Goal: Task Accomplishment & Management: Manage account settings

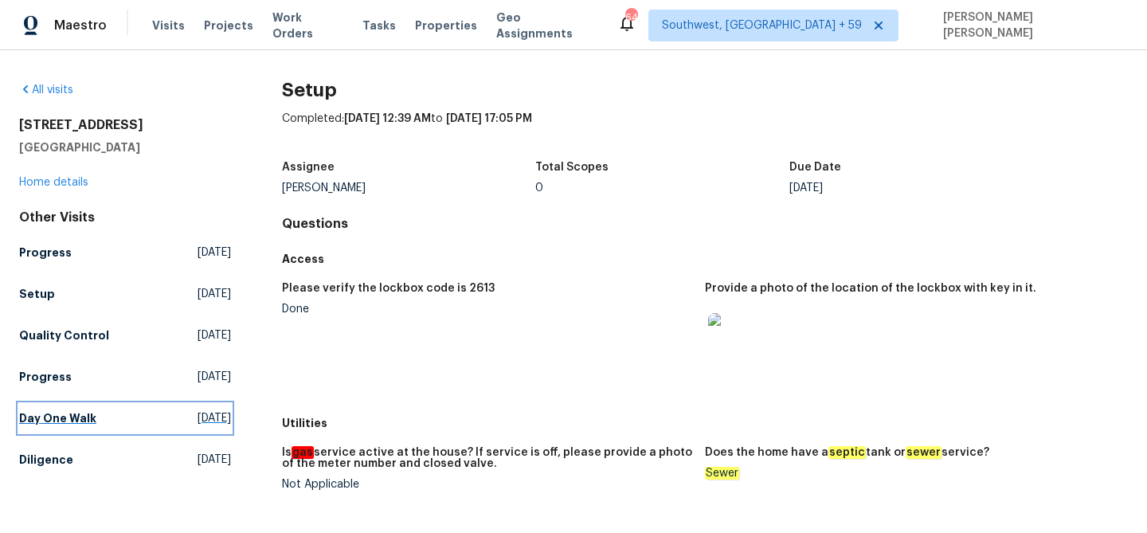
click at [46, 421] on h5 "Day One Walk" at bounding box center [57, 418] width 77 height 16
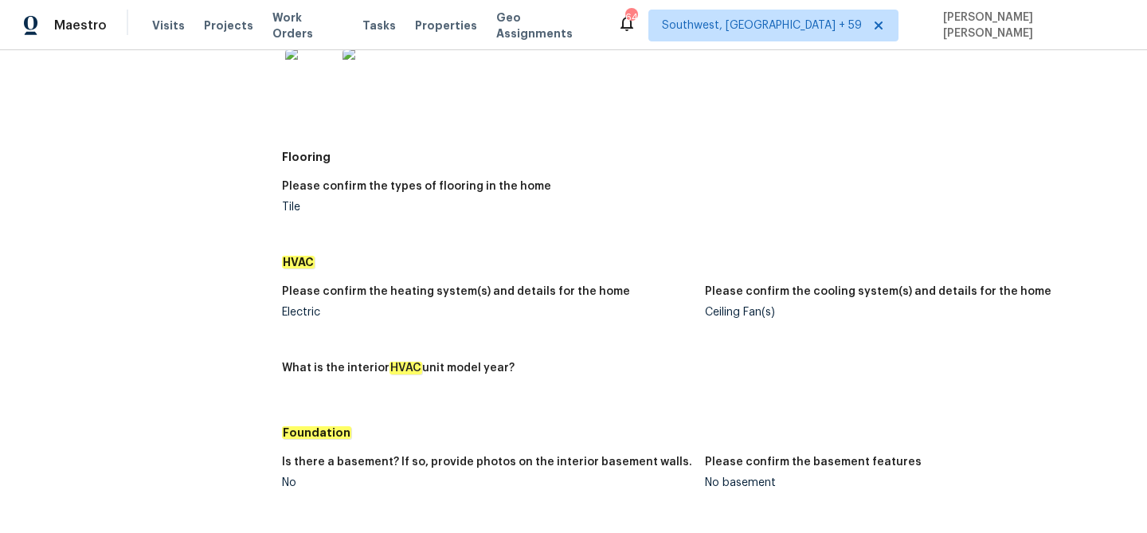
scroll to position [1375, 0]
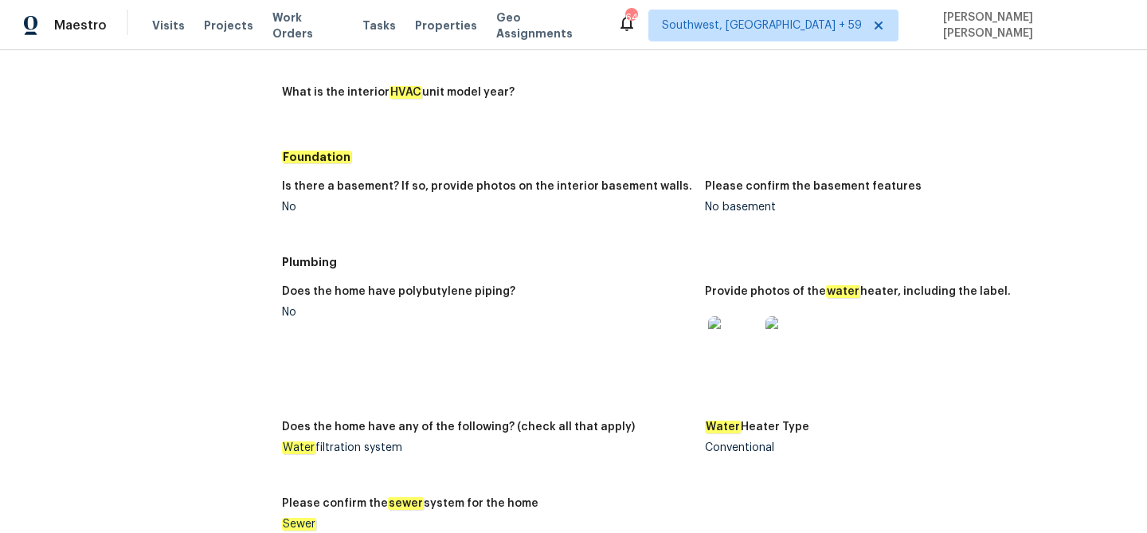
click at [716, 338] on img at bounding box center [733, 341] width 51 height 51
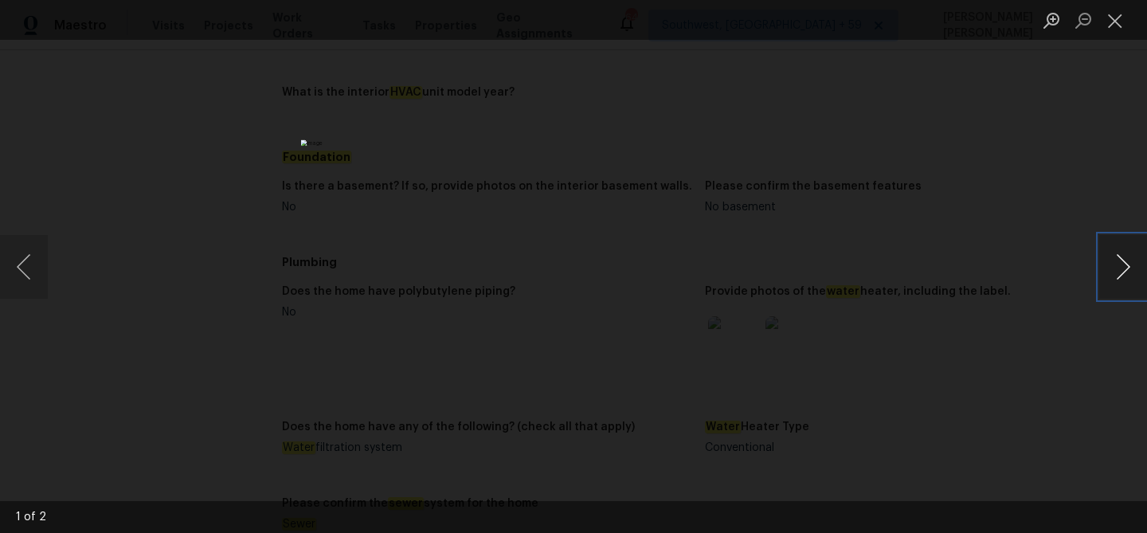
click at [1121, 256] on button "Next image" at bounding box center [1123, 267] width 48 height 64
click at [1120, 249] on button "Next image" at bounding box center [1123, 267] width 48 height 64
click at [1023, 309] on div "Lightbox" at bounding box center [573, 266] width 1147 height 533
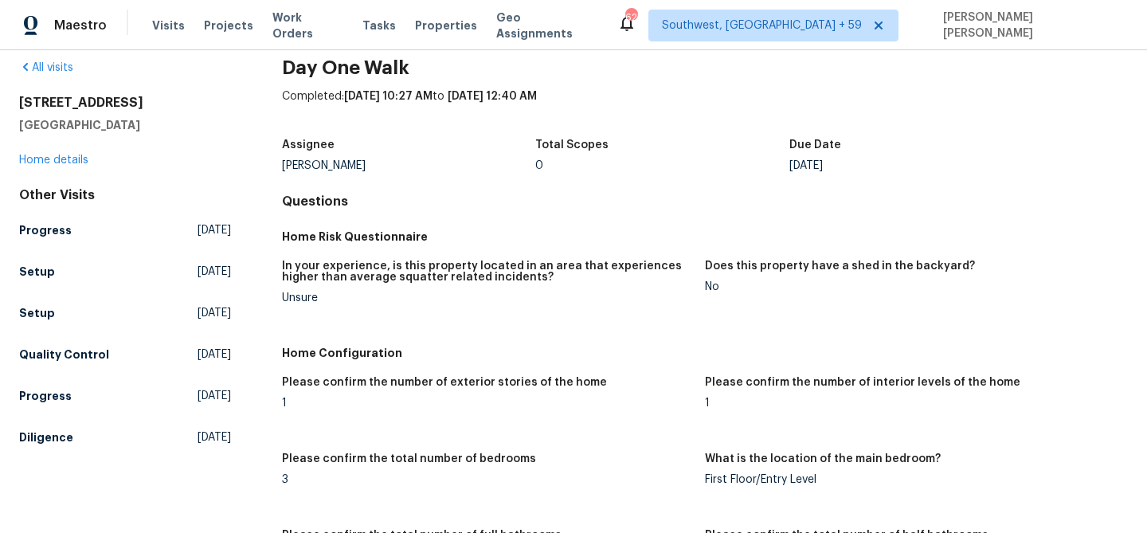
scroll to position [25, 0]
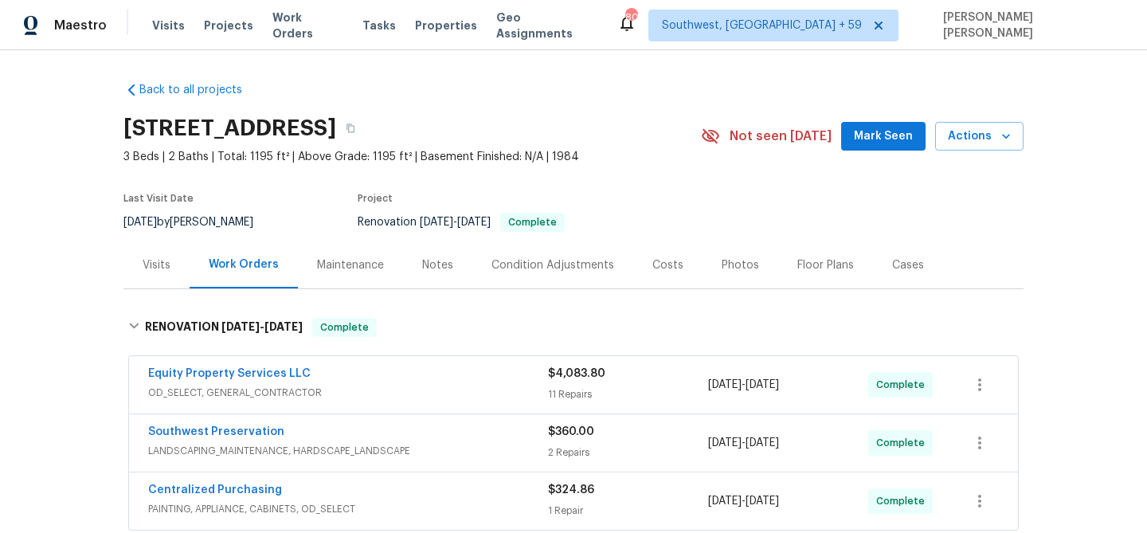
scroll to position [123, 0]
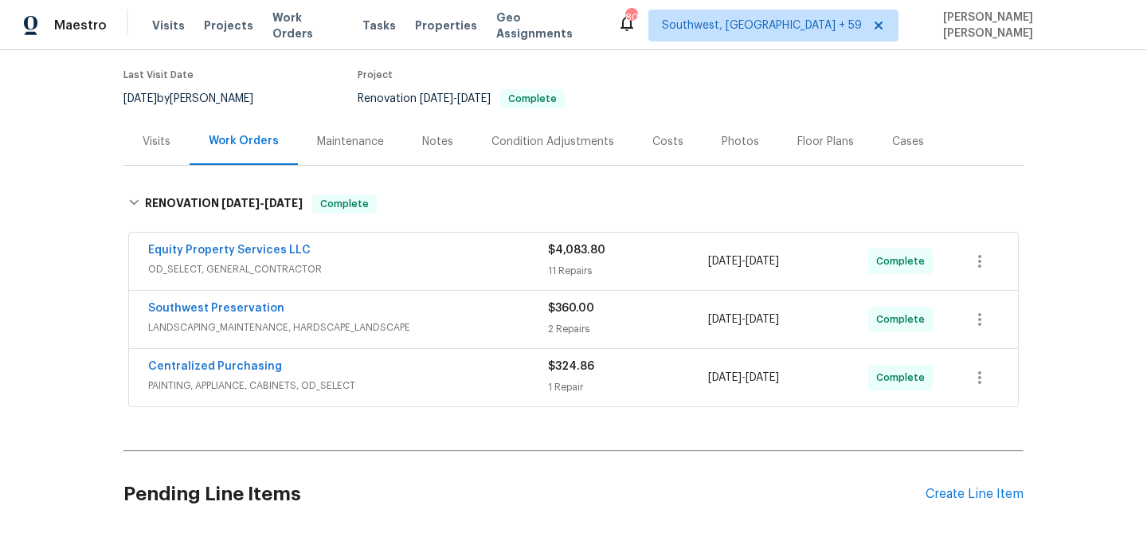
click at [429, 396] on div "Centralized Purchasing PAINTING, APPLIANCE, CABINETS, OD_SELECT" at bounding box center [348, 377] width 400 height 38
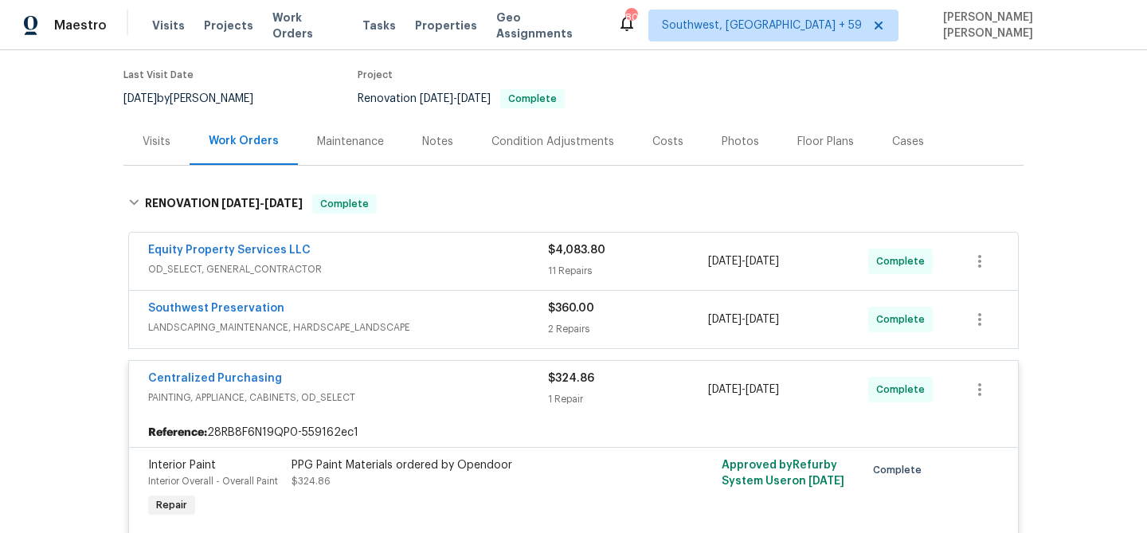
click at [512, 303] on div "Southwest Preservation" at bounding box center [348, 309] width 400 height 19
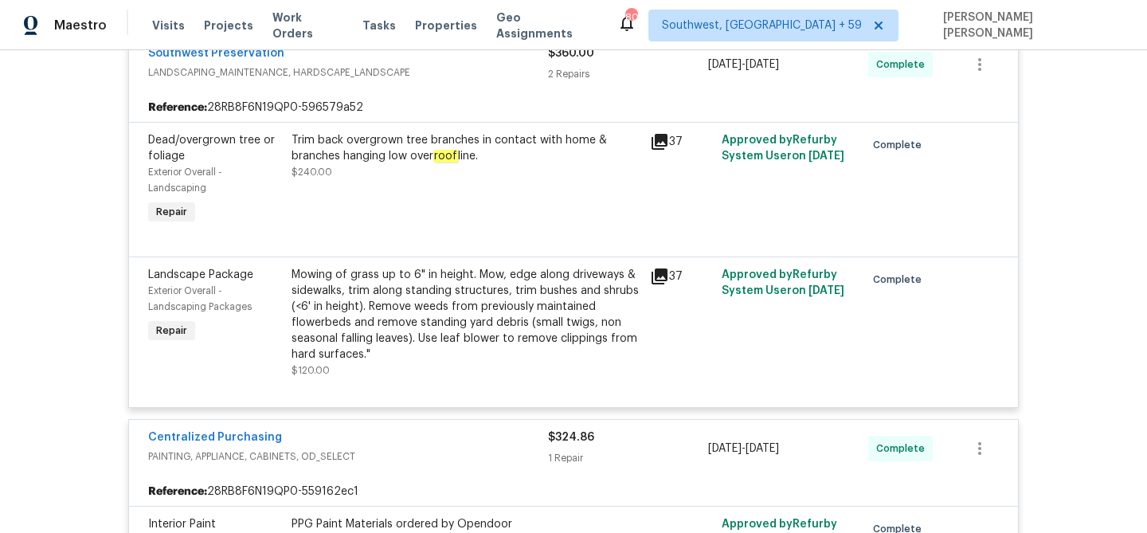
scroll to position [394, 0]
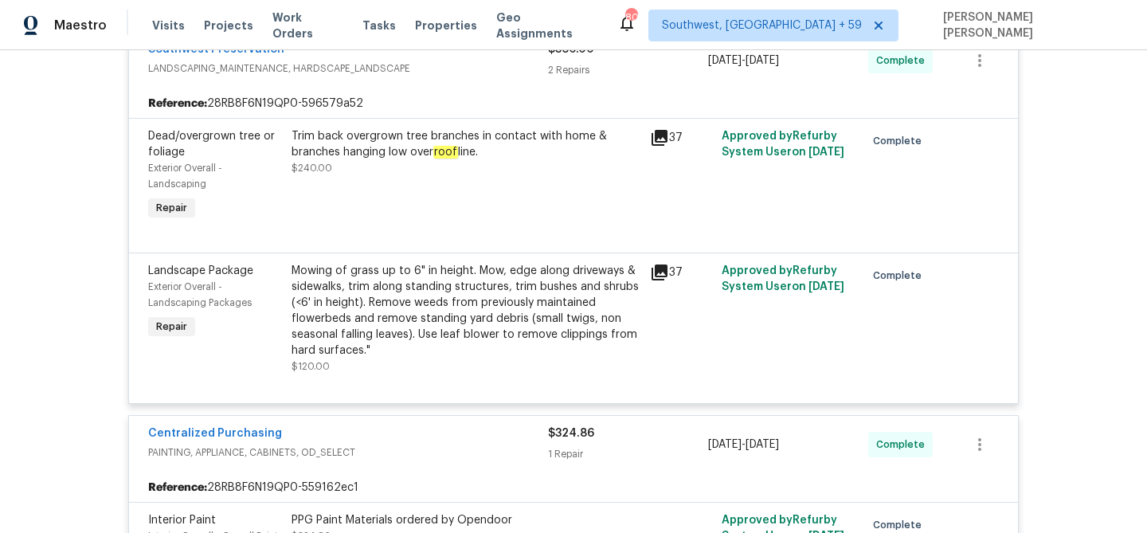
click at [512, 303] on div "Mowing of grass up to 6" in height. Mow, edge along driveways & sidewalks, trim…" at bounding box center [466, 311] width 349 height 96
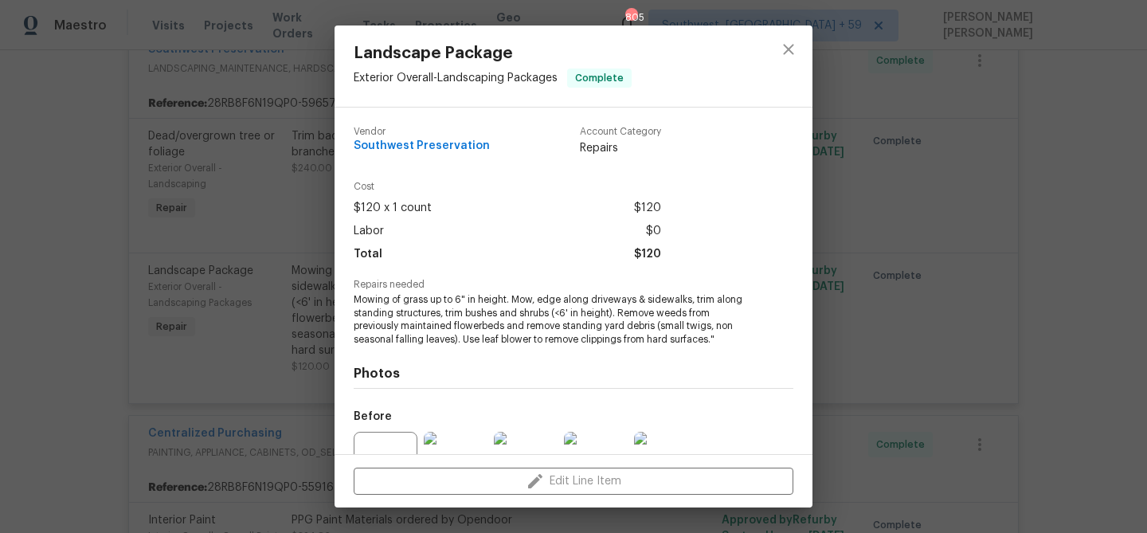
click at [824, 292] on div "Landscape Package Exterior Overall - Landscaping Packages Complete Vendor South…" at bounding box center [573, 266] width 1147 height 533
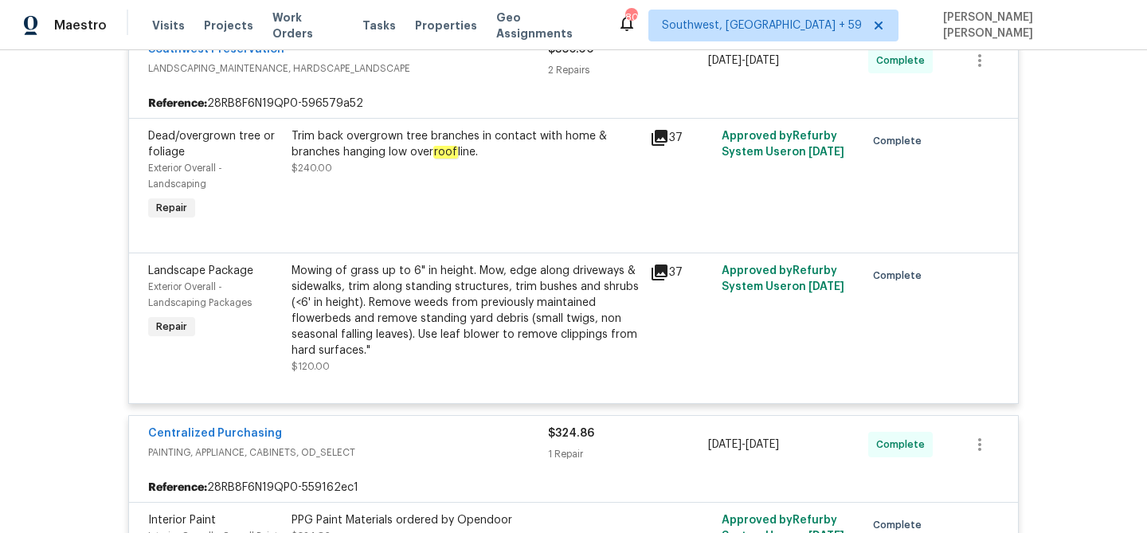
click at [666, 272] on icon at bounding box center [660, 272] width 16 height 16
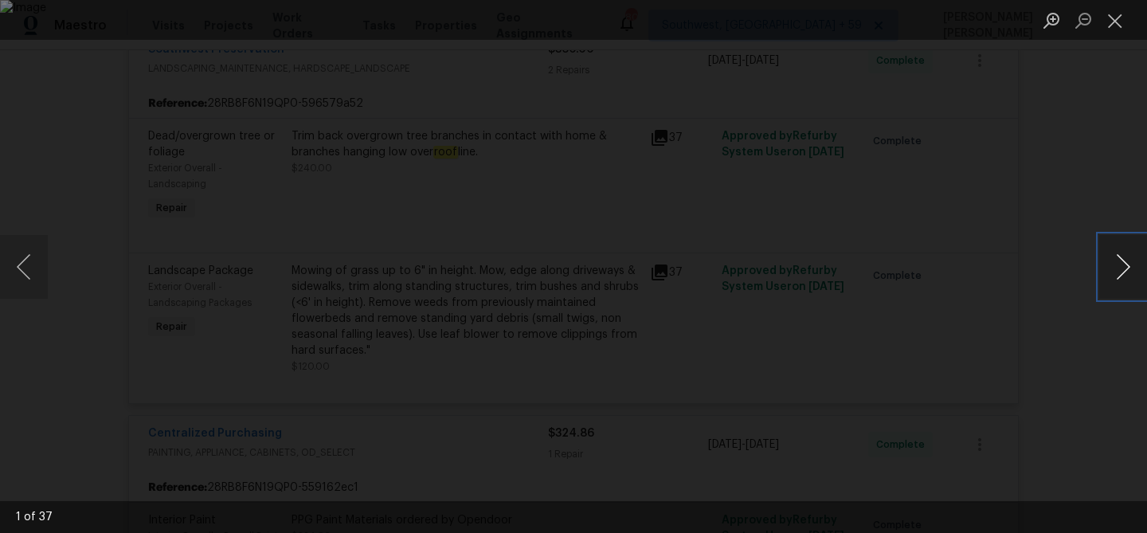
click at [1121, 265] on button "Next image" at bounding box center [1123, 267] width 48 height 64
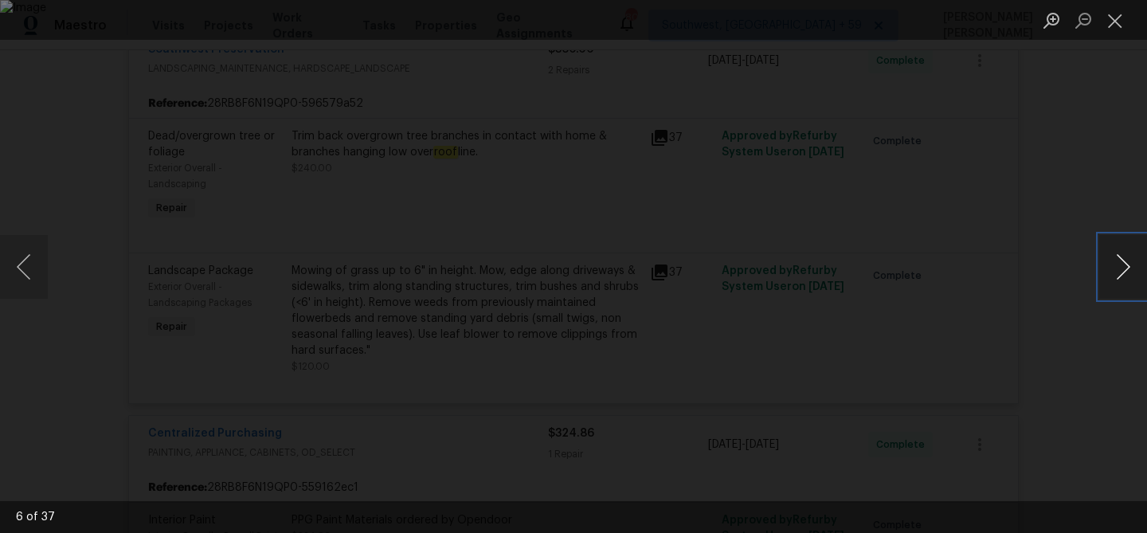
click at [1121, 265] on button "Next image" at bounding box center [1123, 267] width 48 height 64
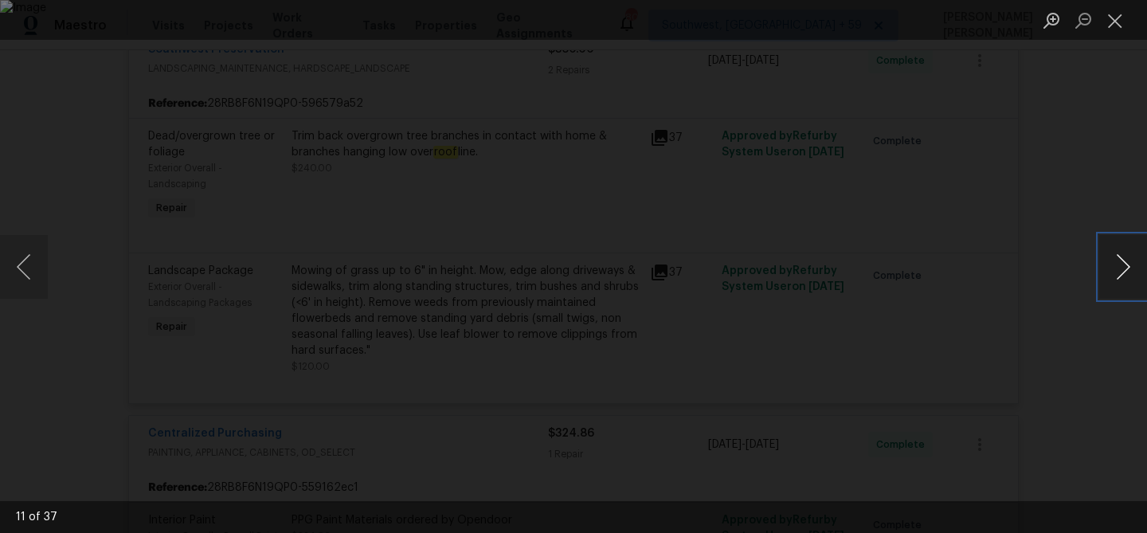
click at [1121, 265] on button "Next image" at bounding box center [1123, 267] width 48 height 64
click at [1119, 268] on button "Next image" at bounding box center [1123, 267] width 48 height 64
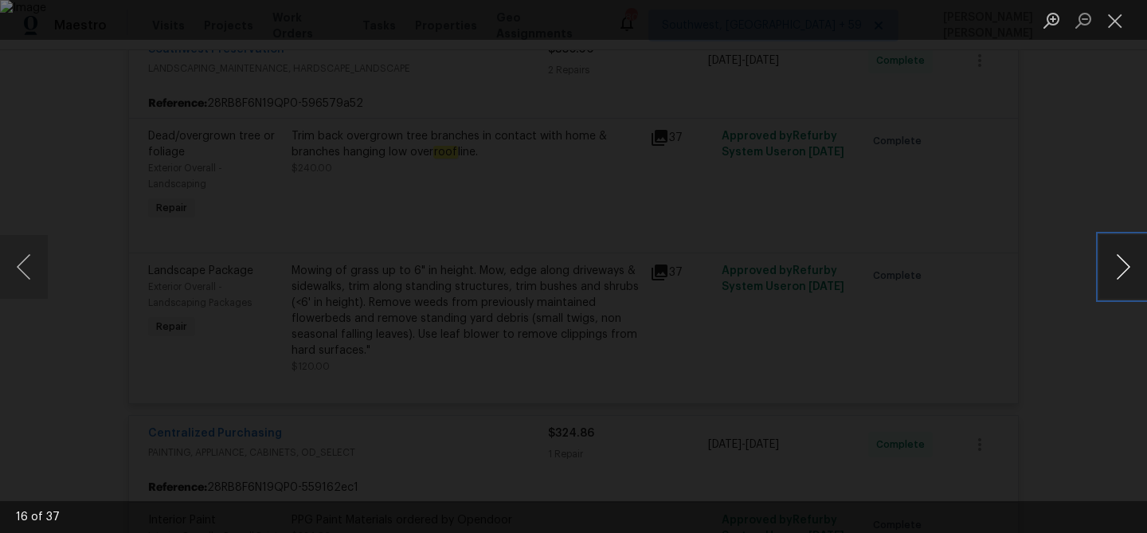
click at [1119, 268] on button "Next image" at bounding box center [1123, 267] width 48 height 64
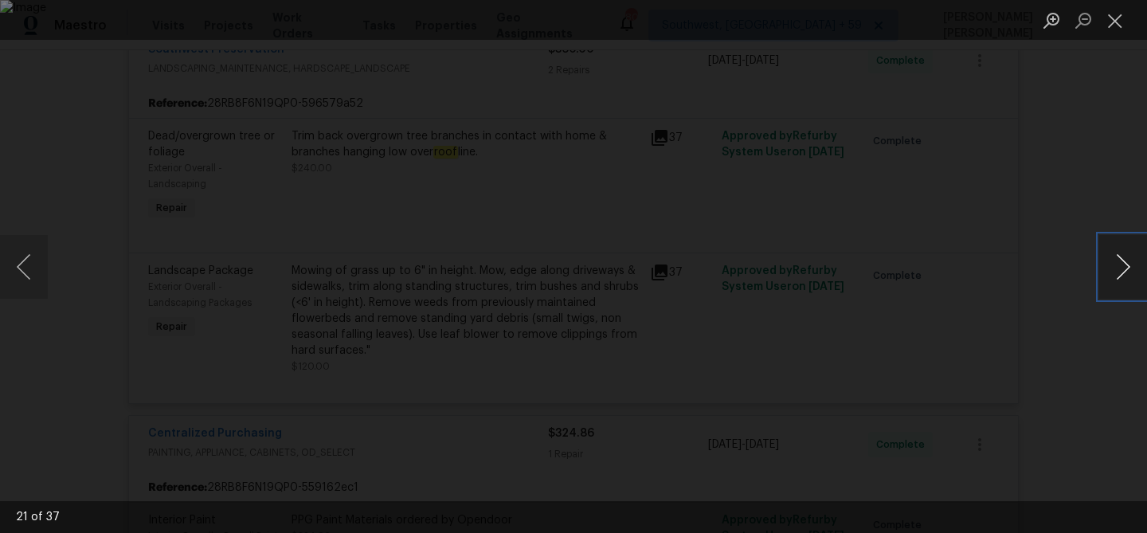
click at [1119, 268] on button "Next image" at bounding box center [1123, 267] width 48 height 64
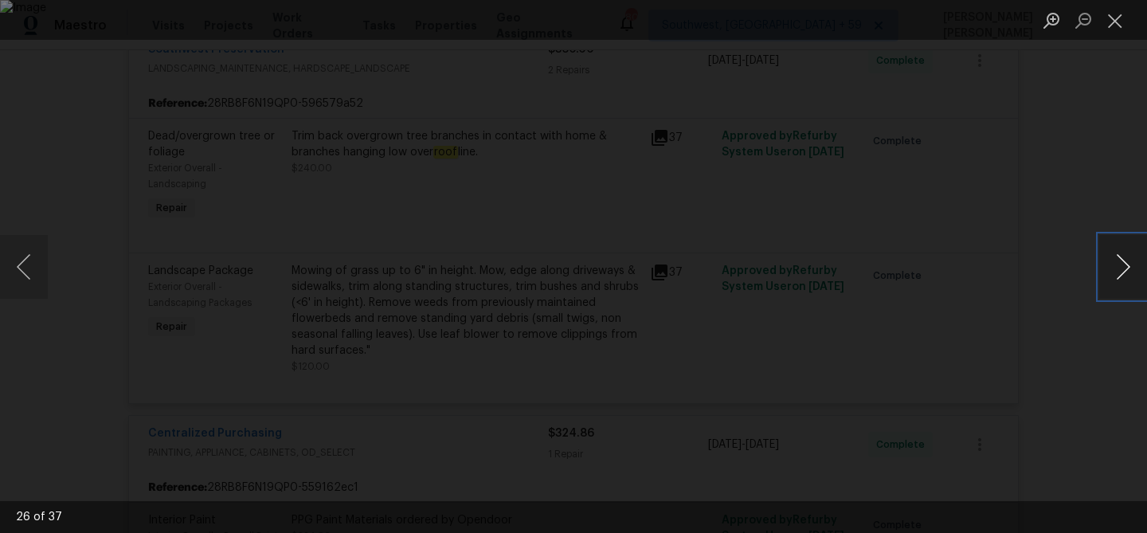
click at [1119, 268] on button "Next image" at bounding box center [1123, 267] width 48 height 64
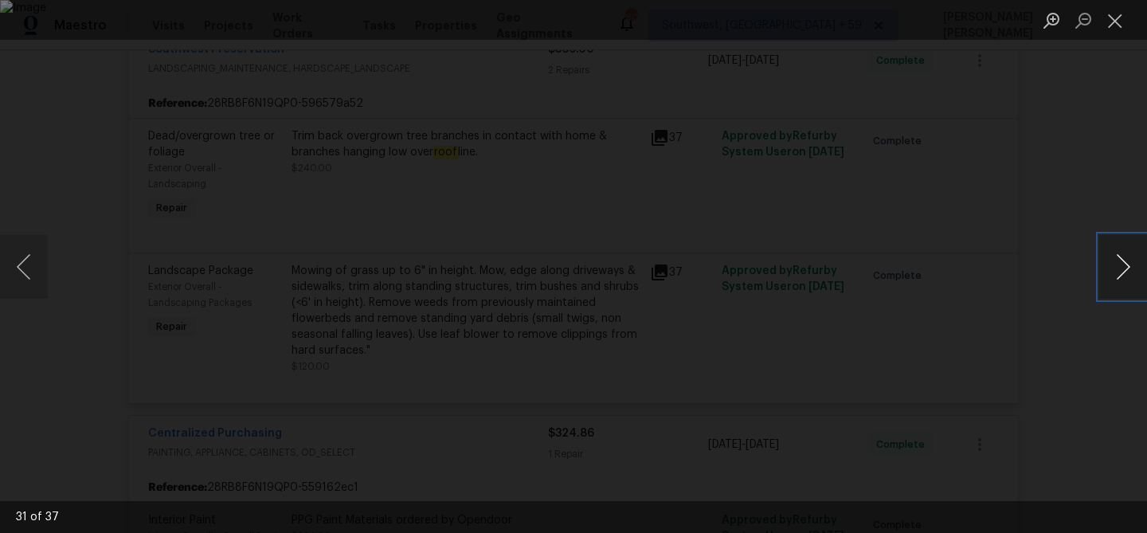
click at [1119, 268] on button "Next image" at bounding box center [1123, 267] width 48 height 64
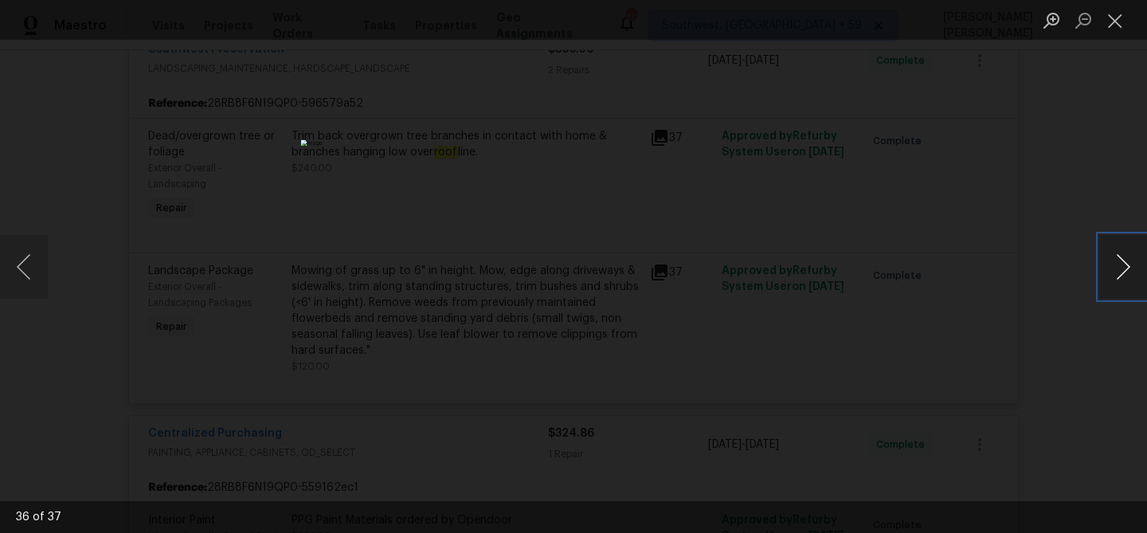
click at [1119, 268] on button "Next image" at bounding box center [1123, 267] width 48 height 64
click at [1036, 354] on div "Lightbox" at bounding box center [573, 266] width 1147 height 533
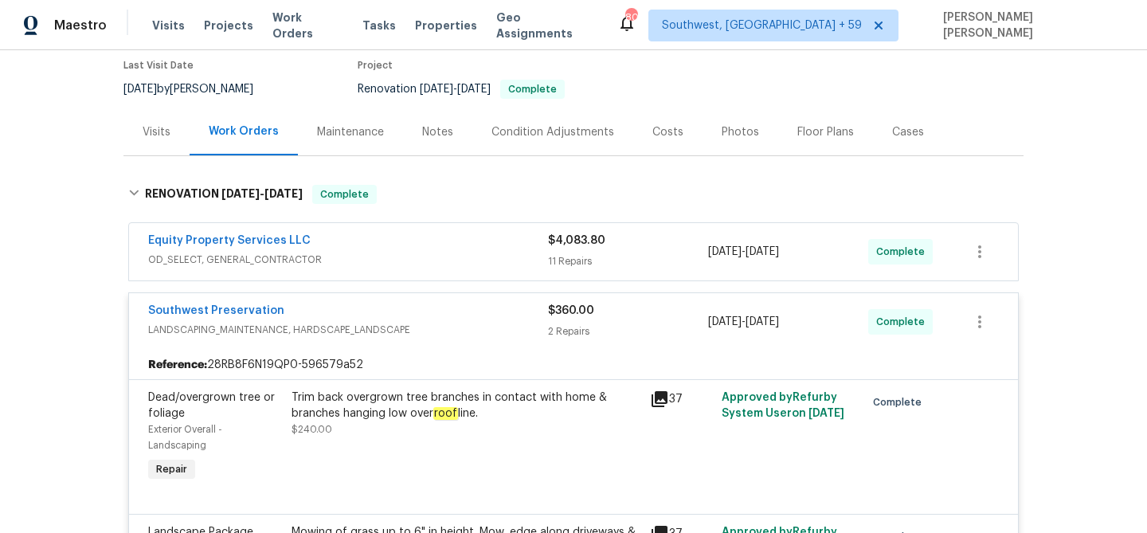
scroll to position [112, 0]
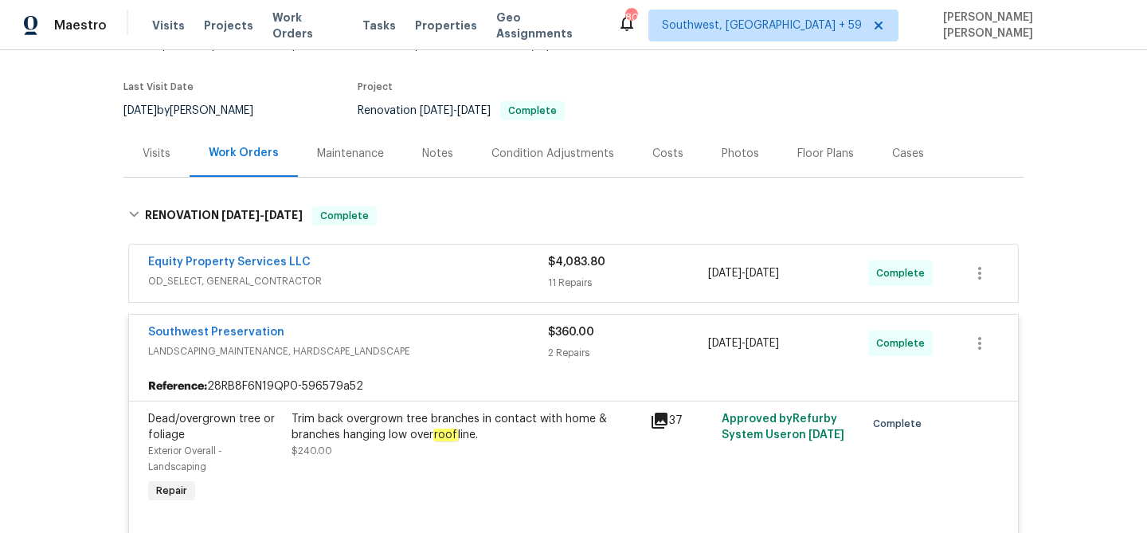
click at [738, 272] on span "[DATE]" at bounding box center [724, 273] width 33 height 11
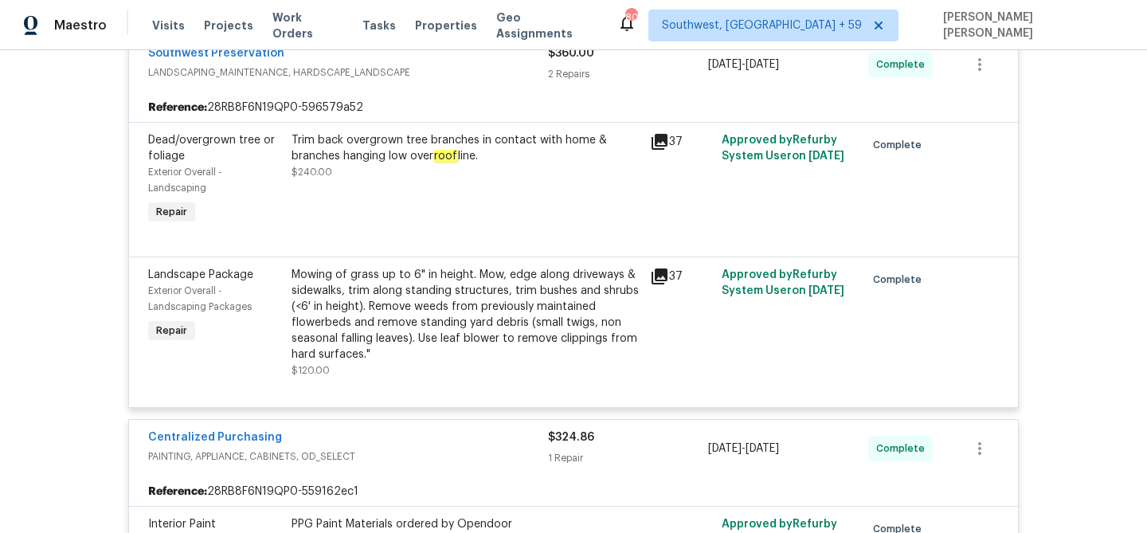
scroll to position [2422, 0]
click at [655, 135] on icon at bounding box center [660, 143] width 16 height 16
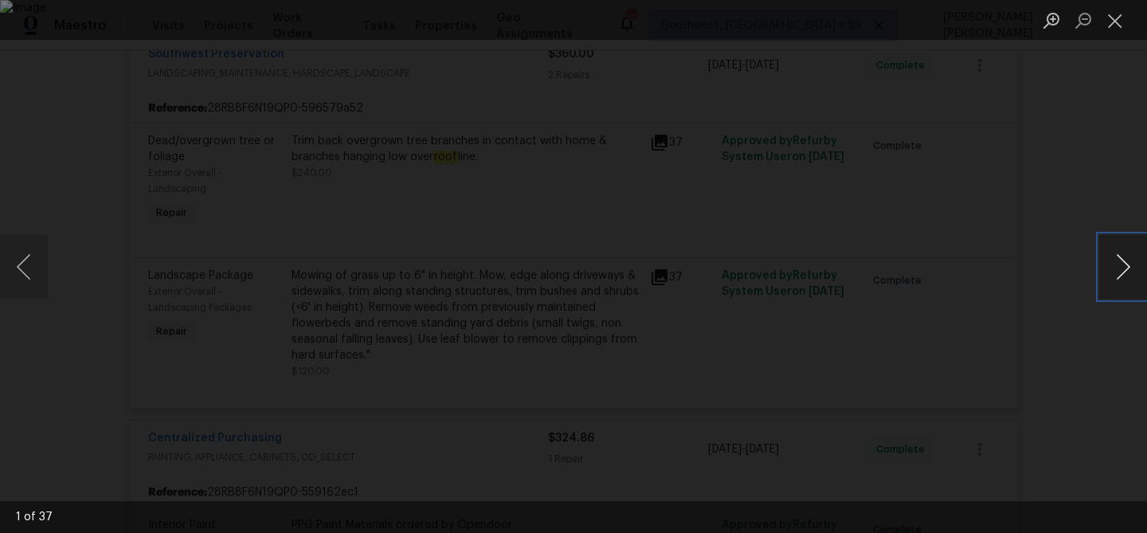
click at [1122, 278] on button "Next image" at bounding box center [1123, 267] width 48 height 64
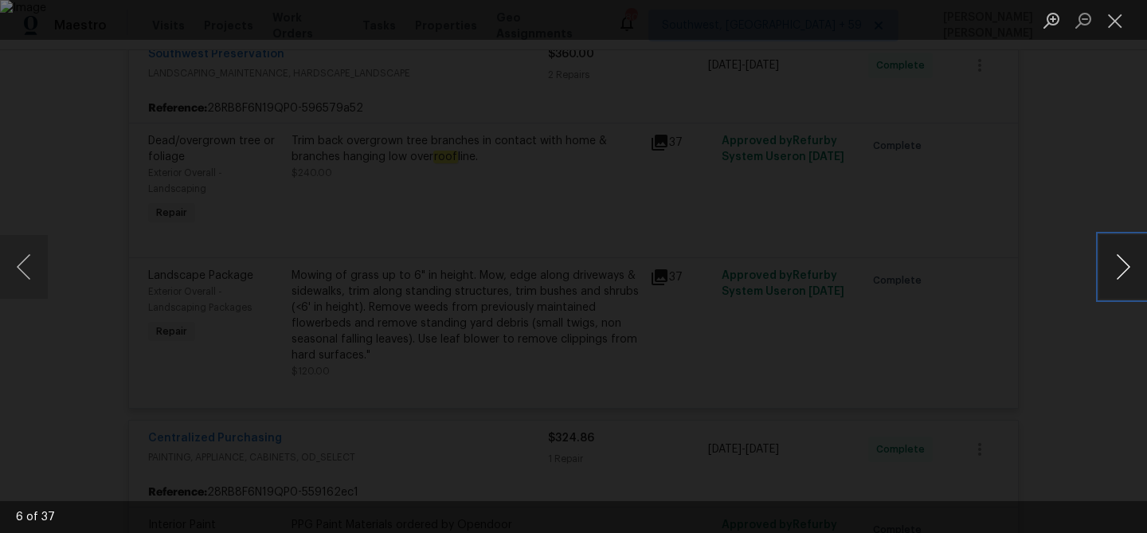
click at [1122, 278] on button "Next image" at bounding box center [1123, 267] width 48 height 64
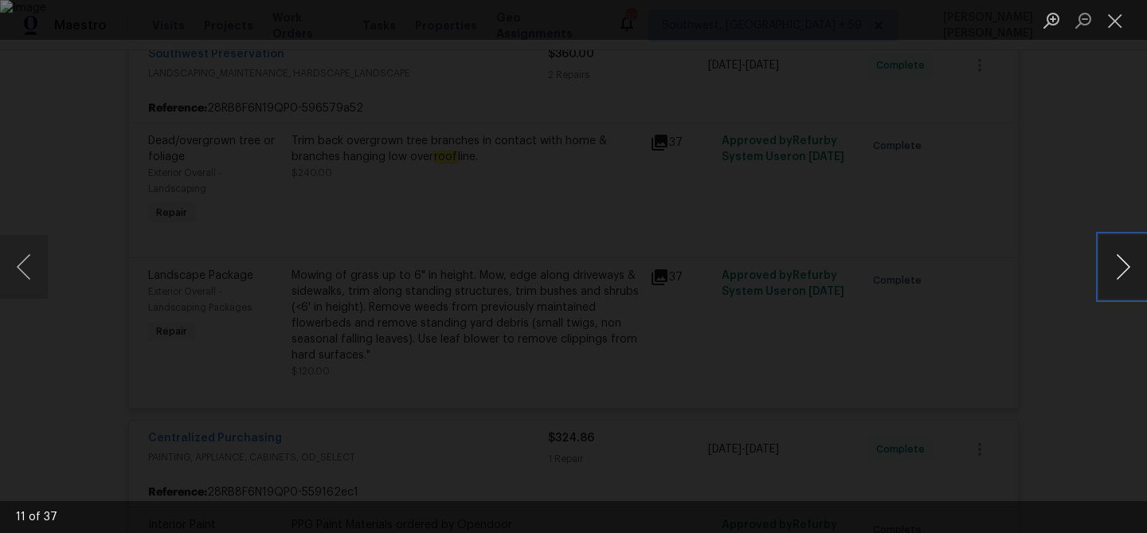
click at [1122, 278] on button "Next image" at bounding box center [1123, 267] width 48 height 64
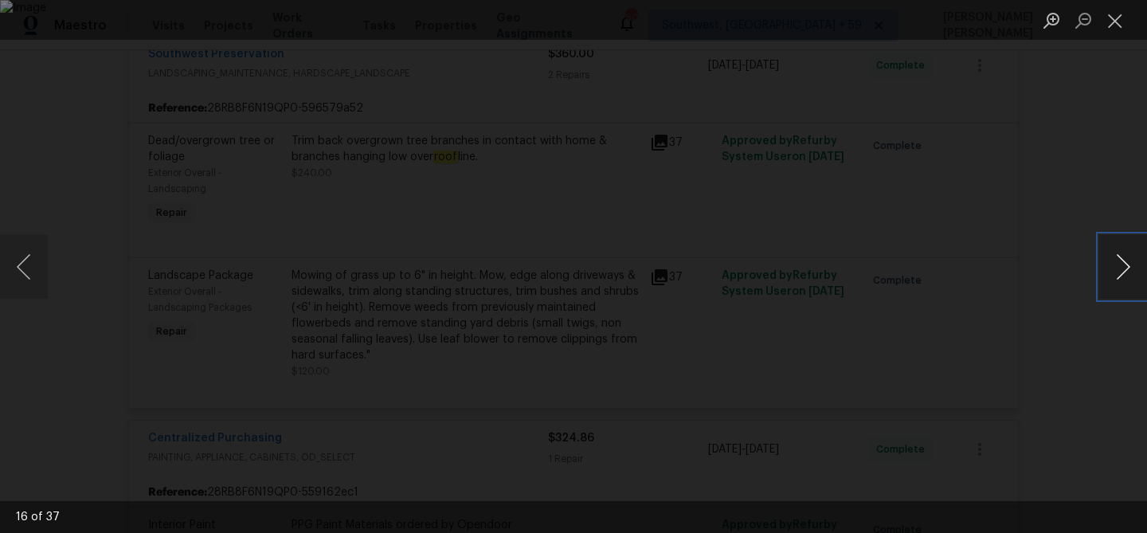
click at [1122, 278] on button "Next image" at bounding box center [1123, 267] width 48 height 64
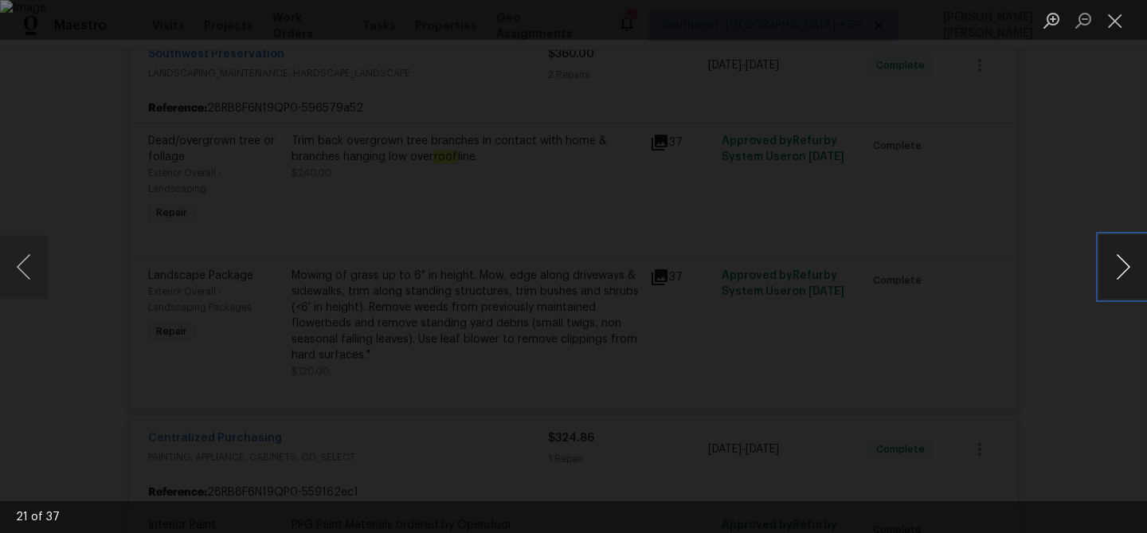
click at [1122, 278] on button "Next image" at bounding box center [1123, 267] width 48 height 64
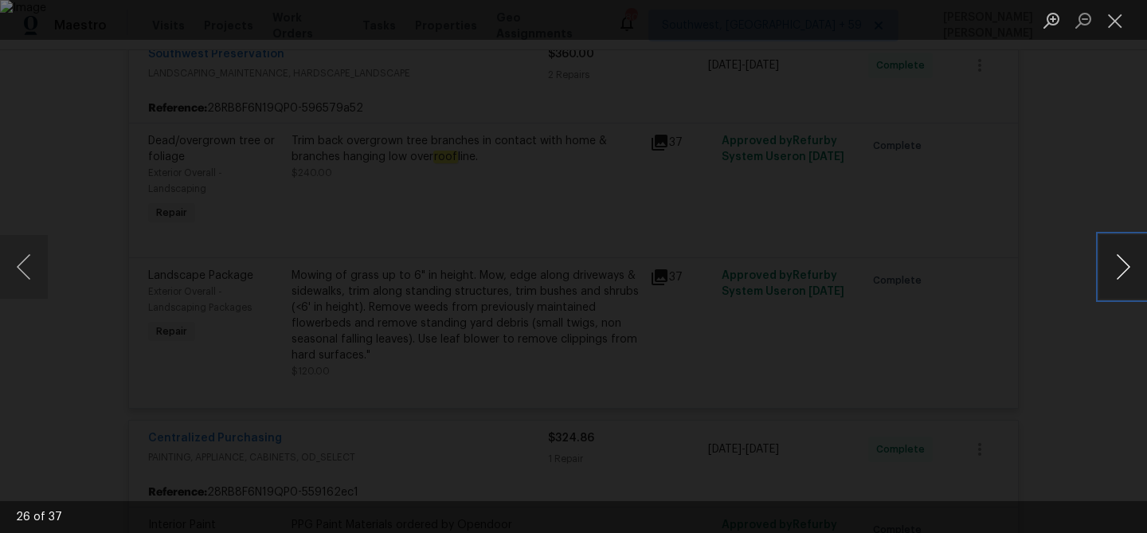
click at [1110, 266] on button "Next image" at bounding box center [1123, 267] width 48 height 64
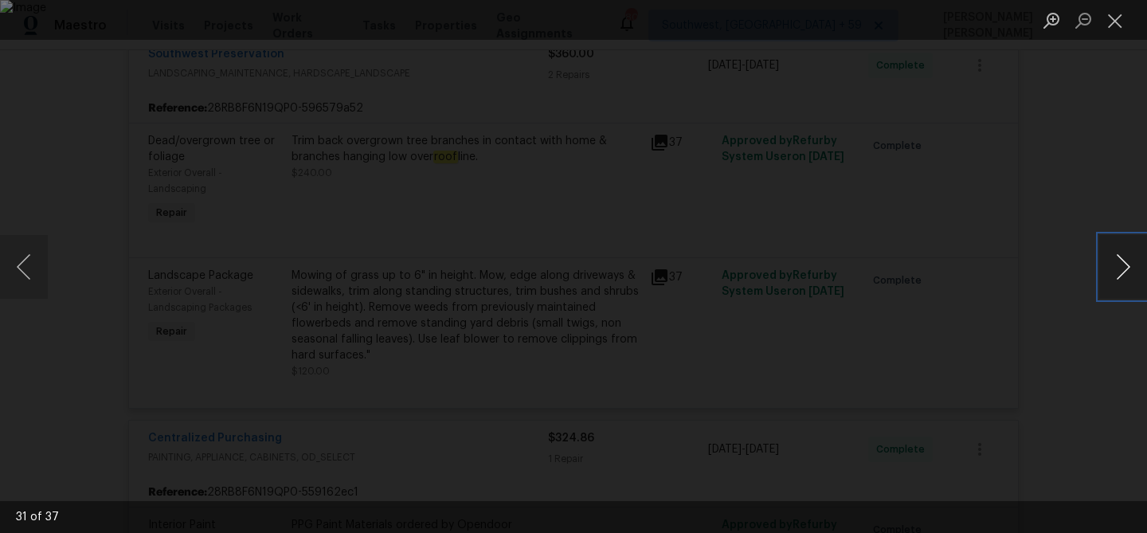
click at [1110, 266] on button "Next image" at bounding box center [1123, 267] width 48 height 64
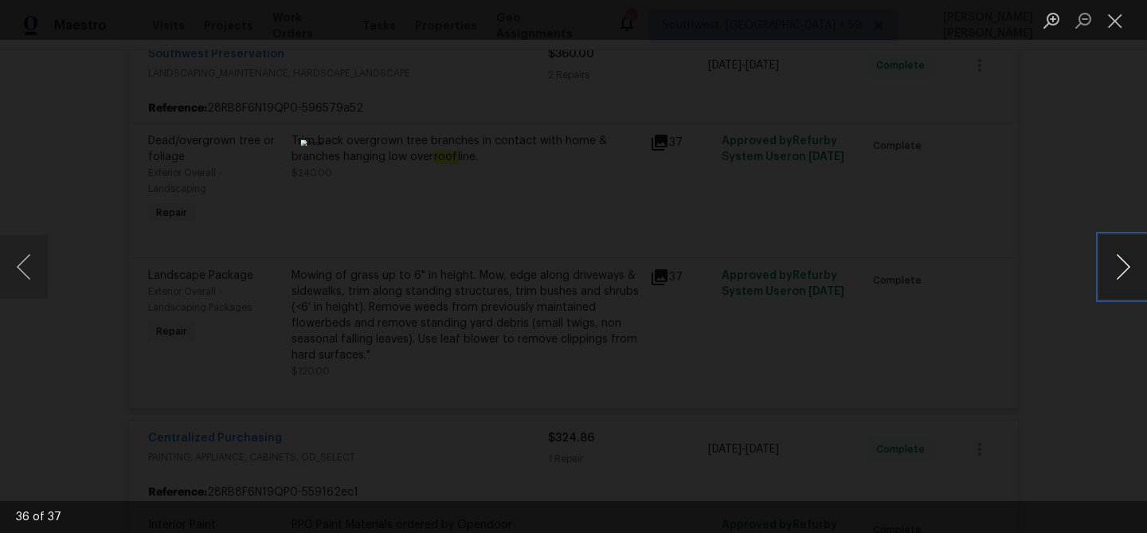
click at [1110, 266] on button "Next image" at bounding box center [1123, 267] width 48 height 64
click at [1044, 327] on div "Lightbox" at bounding box center [573, 266] width 1147 height 533
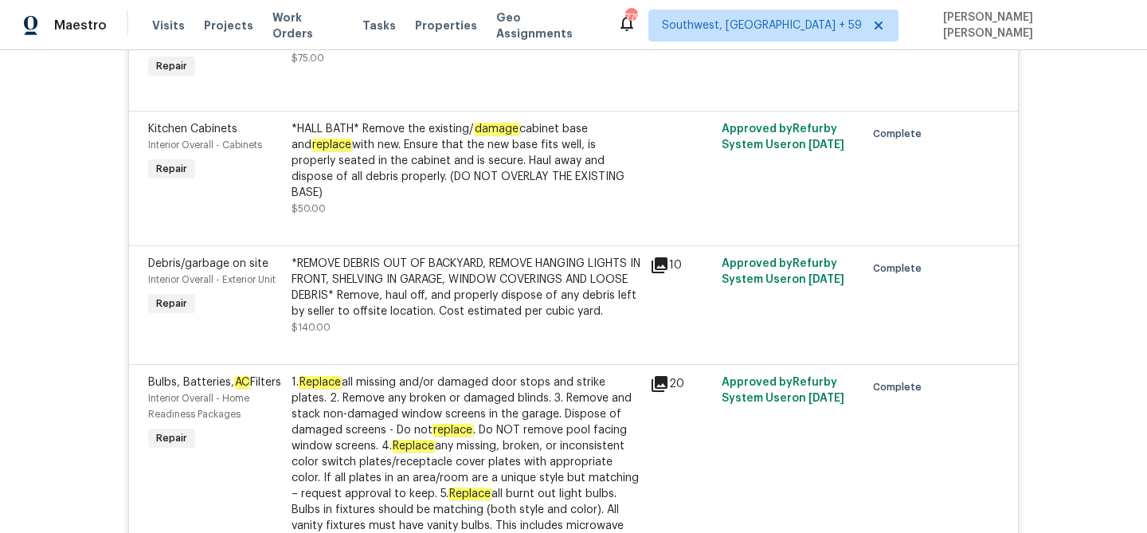
scroll to position [660, 0]
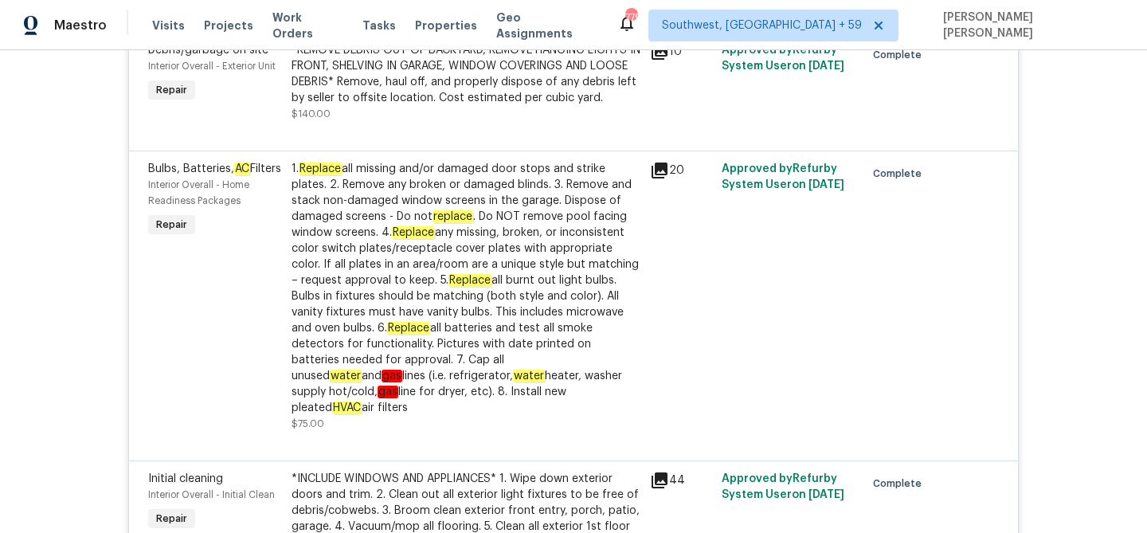
drag, startPoint x: 148, startPoint y: 166, endPoint x: 223, endPoint y: 193, distance: 79.6
click at [223, 177] on div "Bulbs, Batteries, AC Filters" at bounding box center [215, 169] width 134 height 16
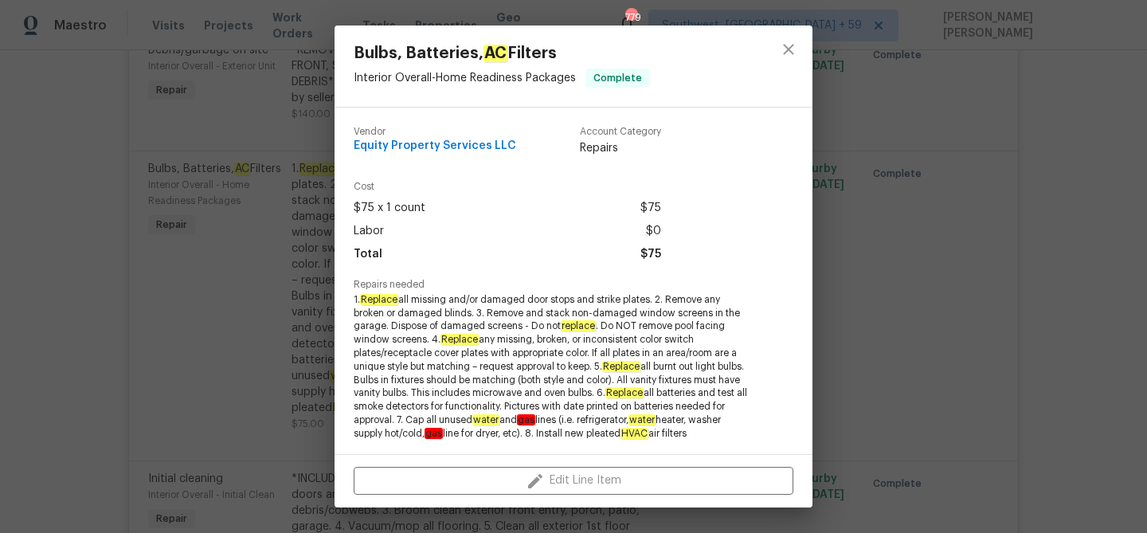
drag, startPoint x: 564, startPoint y: 52, endPoint x: 351, endPoint y: 56, distance: 212.7
click at [351, 56] on div "Bulbs, Batteries, AC Filters Interior Overall - Home Readiness Packages Complete" at bounding box center [502, 65] width 335 height 81
copy span "Bulbs, Batteries, AC Filters"
click at [908, 245] on div "Bulbs, Batteries, AC Filters Interior Overall - Home Readiness Packages Complet…" at bounding box center [573, 266] width 1147 height 533
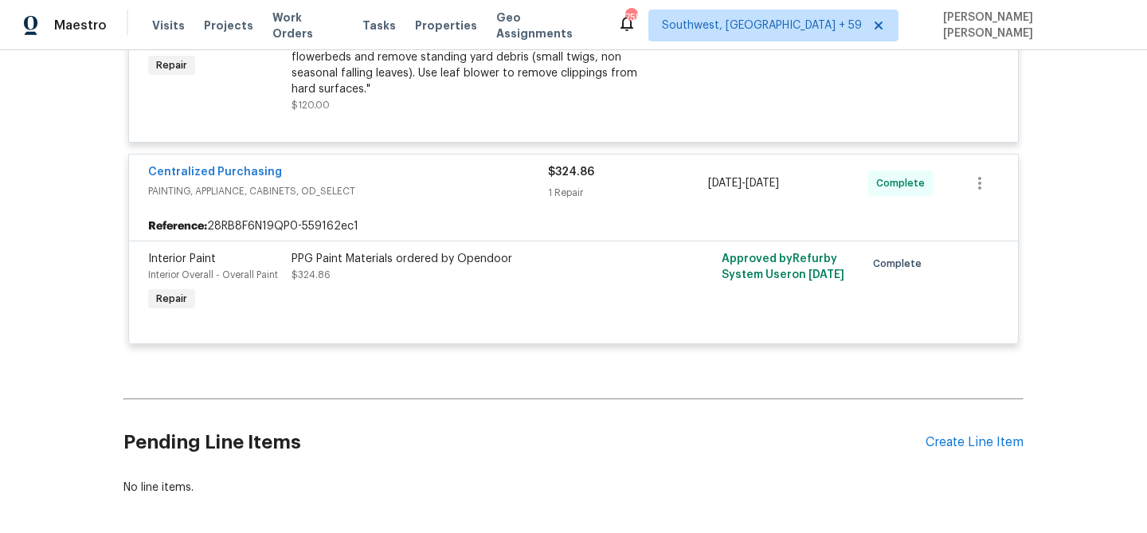
scroll to position [2677, 0]
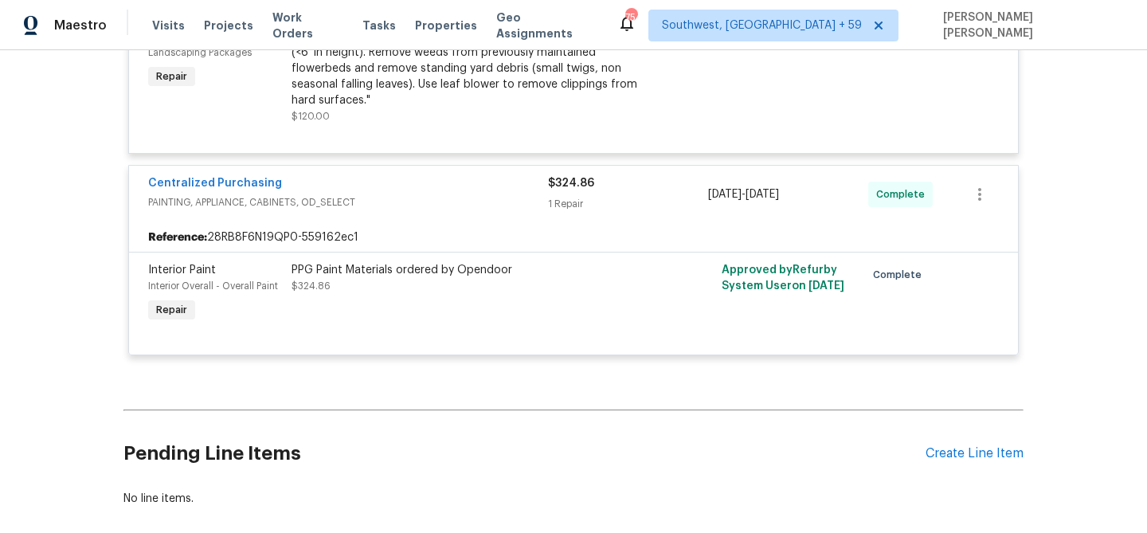
click at [285, 17] on div "Visits Projects Work Orders Tasks Properties Geo Assignments" at bounding box center [384, 26] width 465 height 32
click at [291, 25] on span "Work Orders" at bounding box center [307, 26] width 71 height 32
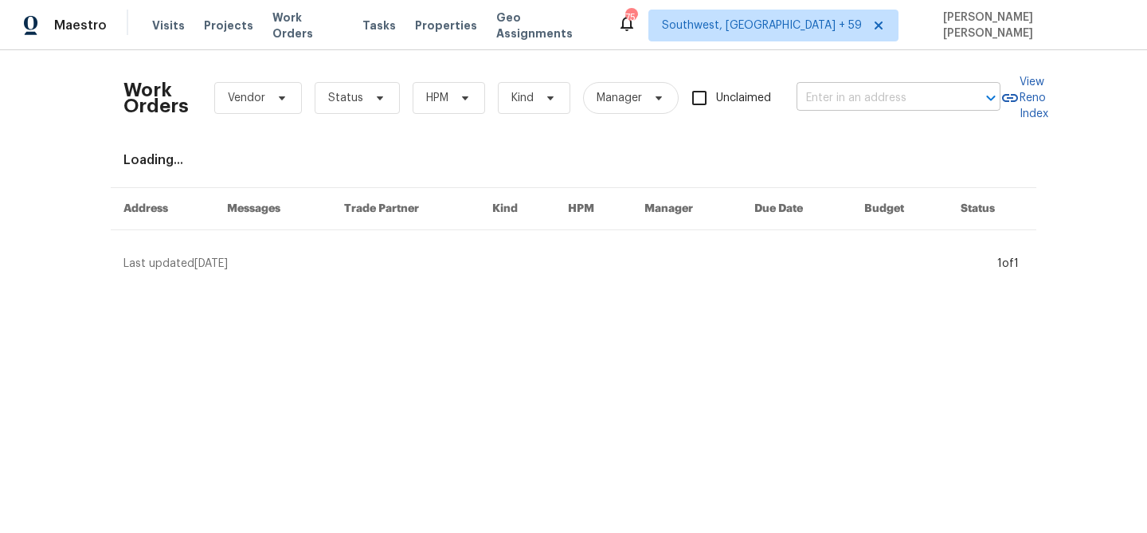
click at [889, 94] on input "text" at bounding box center [876, 98] width 159 height 25
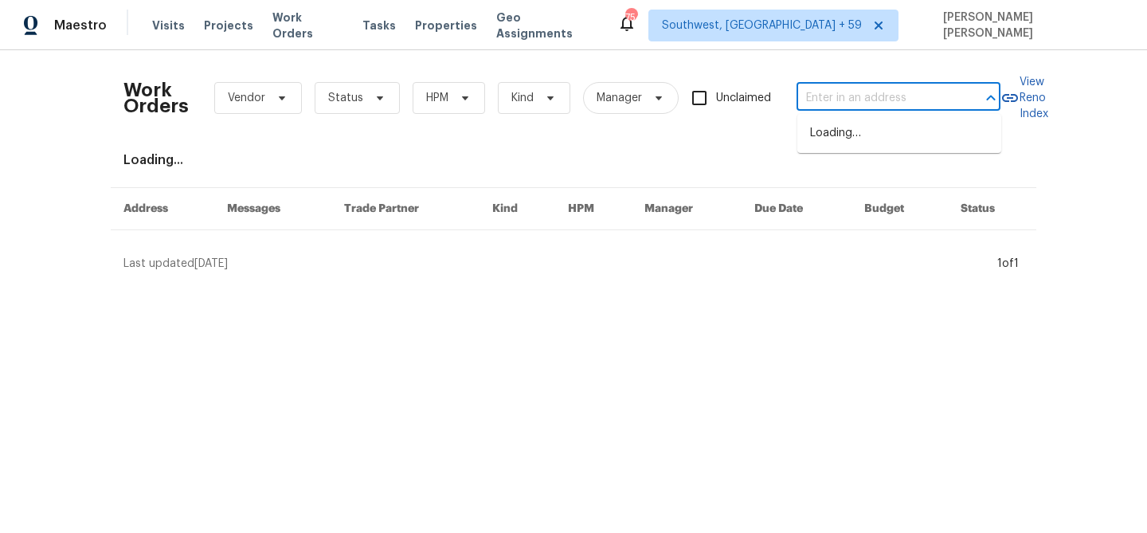
paste input "[STREET_ADDRESS]"
type input "[STREET_ADDRESS]"
click at [888, 137] on li "[STREET_ADDRESS]" at bounding box center [899, 133] width 204 height 26
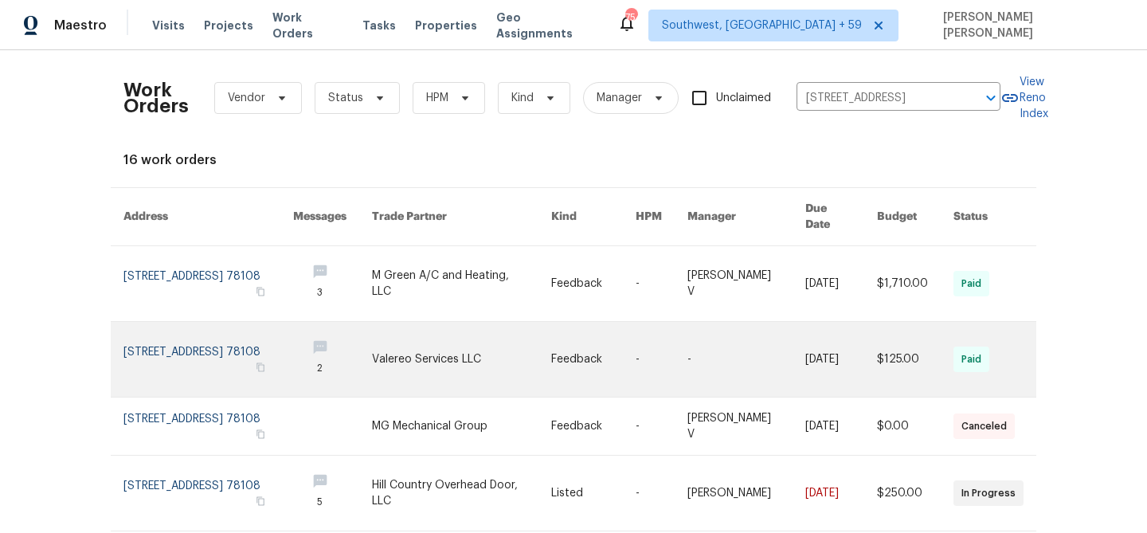
click at [785, 322] on link at bounding box center [746, 359] width 118 height 75
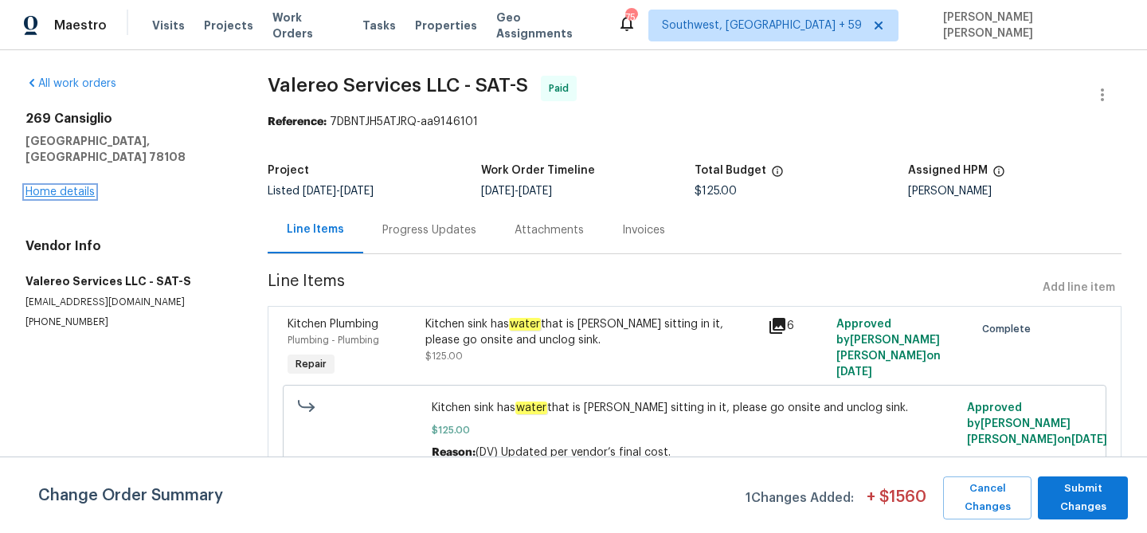
click at [76, 186] on link "Home details" at bounding box center [59, 191] width 69 height 11
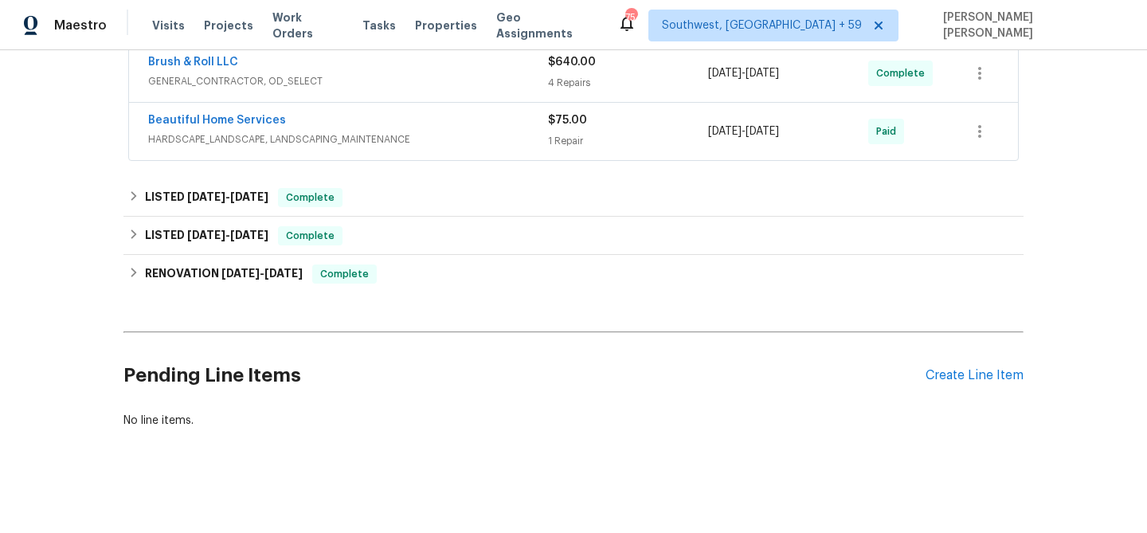
scroll to position [290, 0]
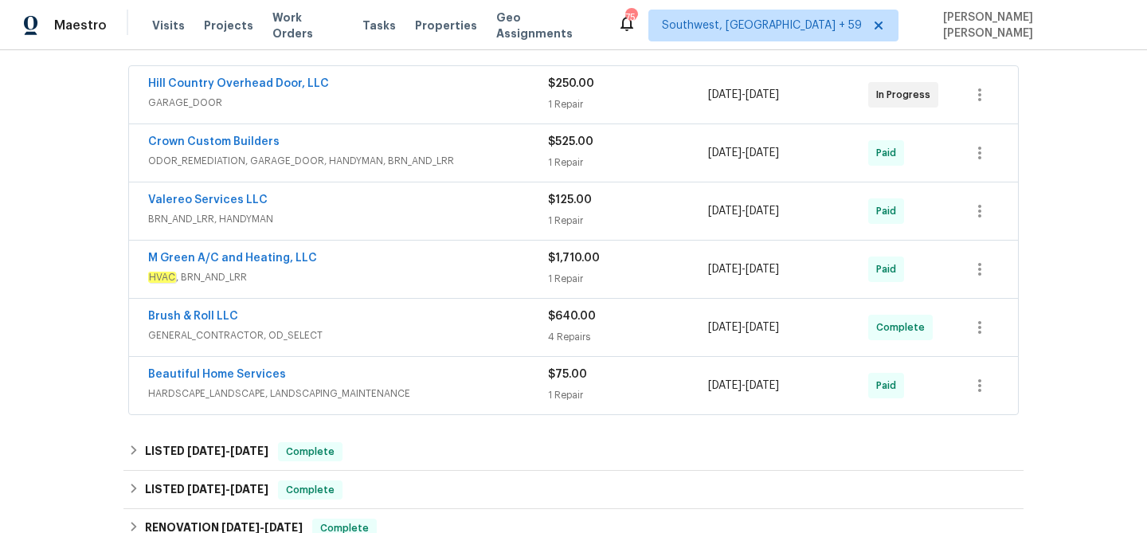
click at [465, 279] on span "HVAC , BRN_AND_LRR" at bounding box center [348, 277] width 400 height 16
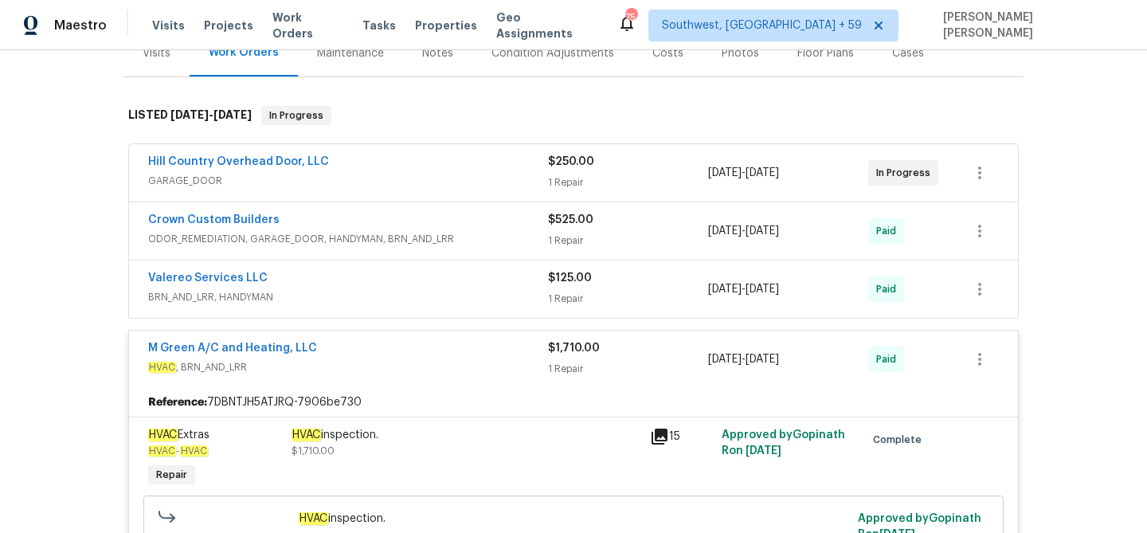
scroll to position [190, 0]
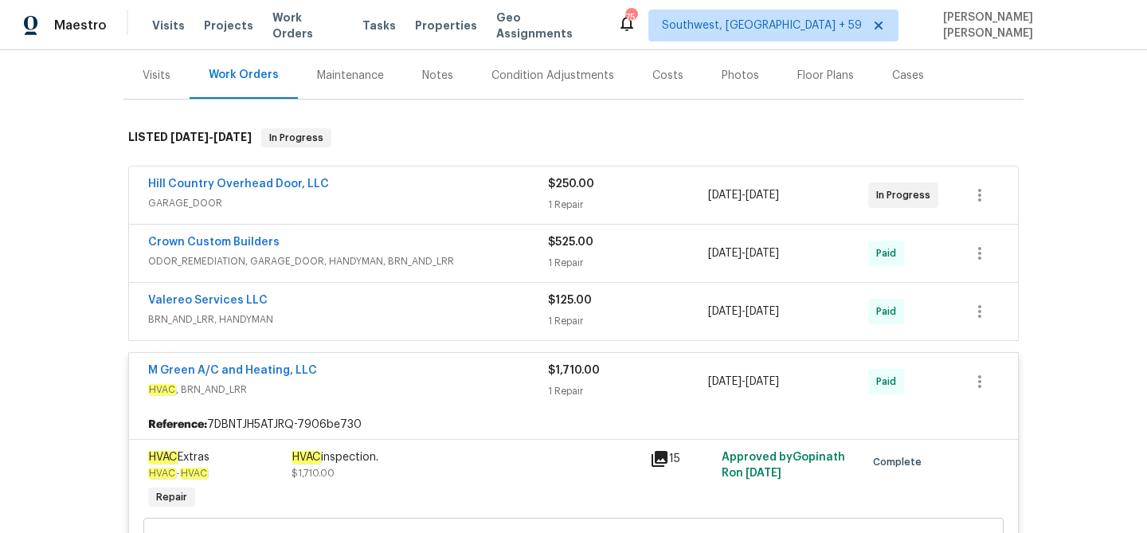
click at [455, 199] on span "GARAGE_DOOR" at bounding box center [348, 203] width 400 height 16
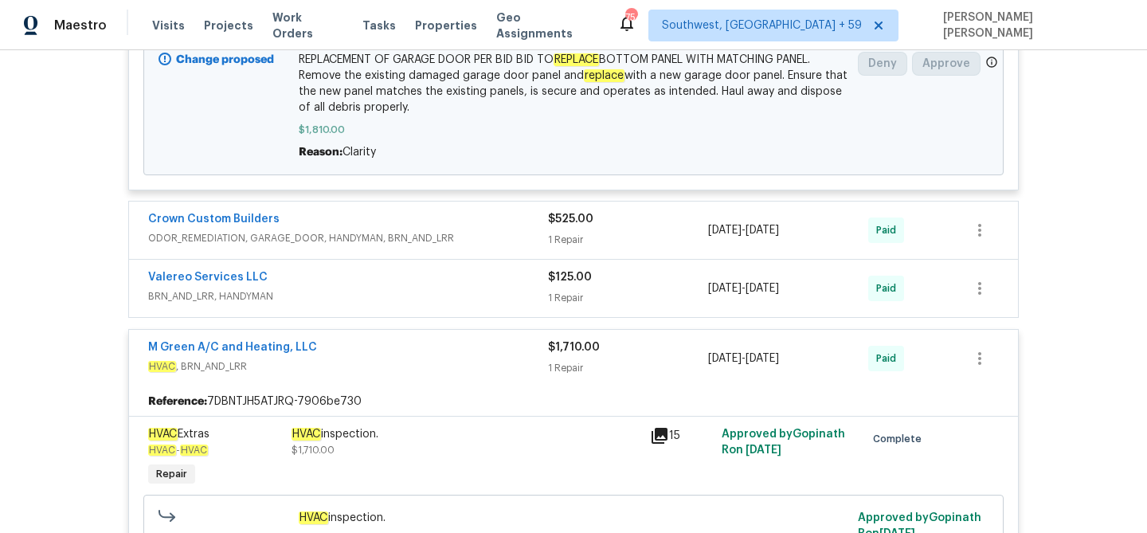
scroll to position [533, 0]
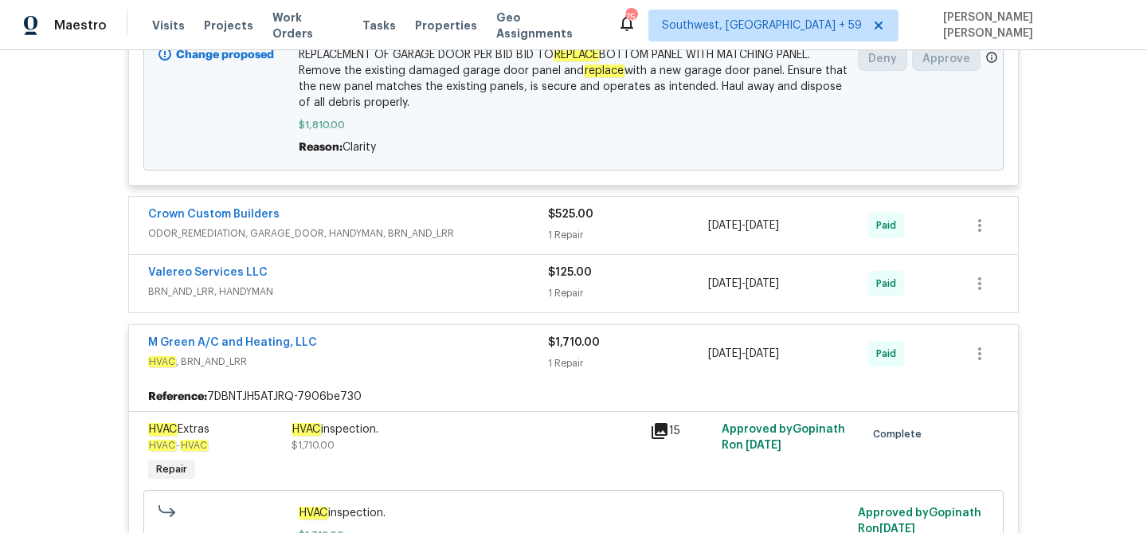
click at [466, 293] on span "BRN_AND_LRR, HANDYMAN" at bounding box center [348, 292] width 400 height 16
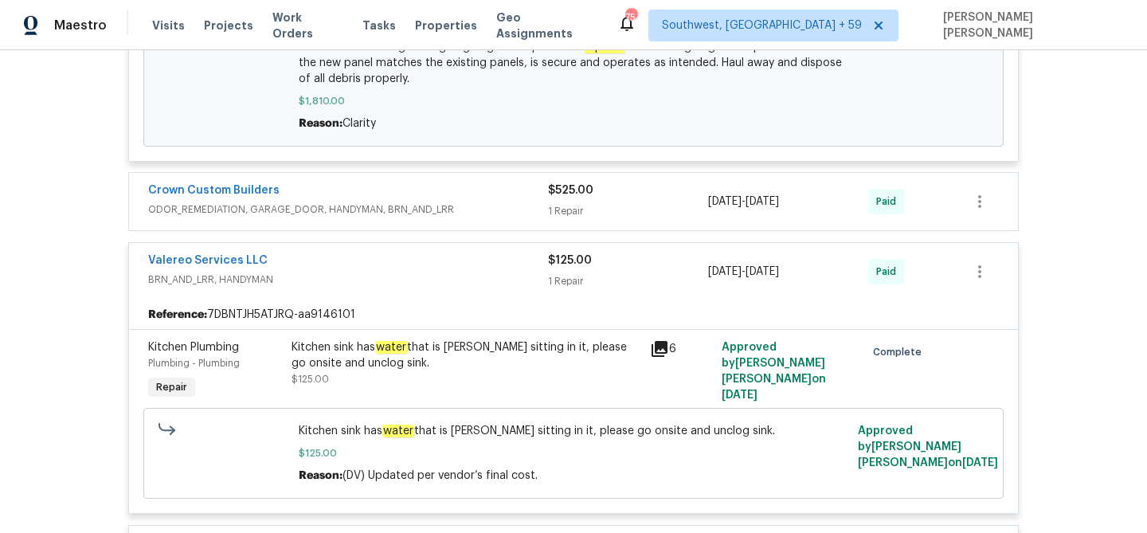
scroll to position [546, 0]
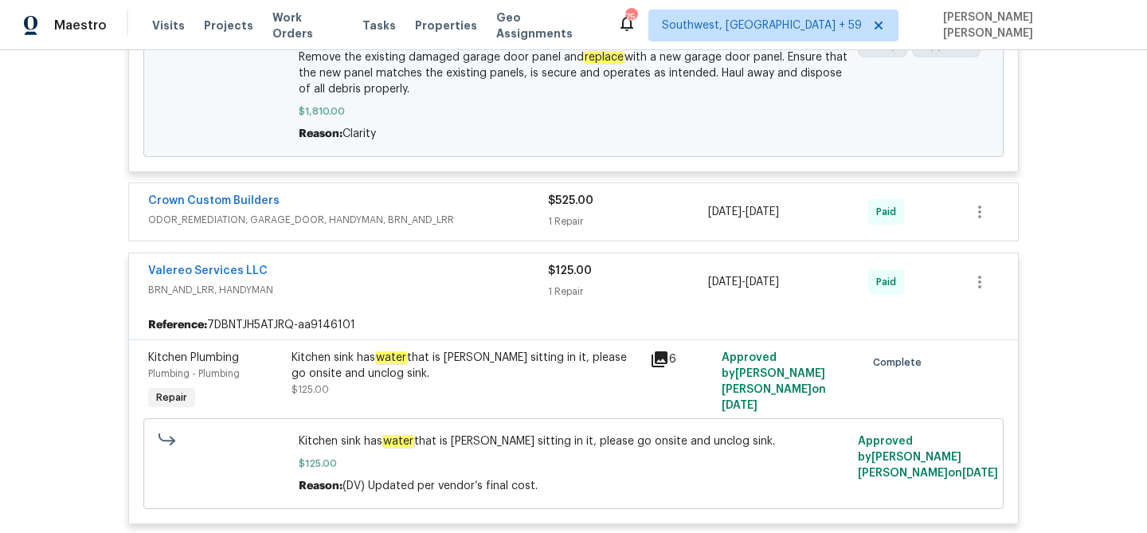
click at [484, 192] on div "Crown Custom Builders ODOR_REMEDIATION, GARAGE_DOOR, HANDYMAN, BRN_AND_LRR $525…" at bounding box center [573, 211] width 889 height 57
click at [484, 200] on div "Crown Custom Builders" at bounding box center [348, 202] width 400 height 19
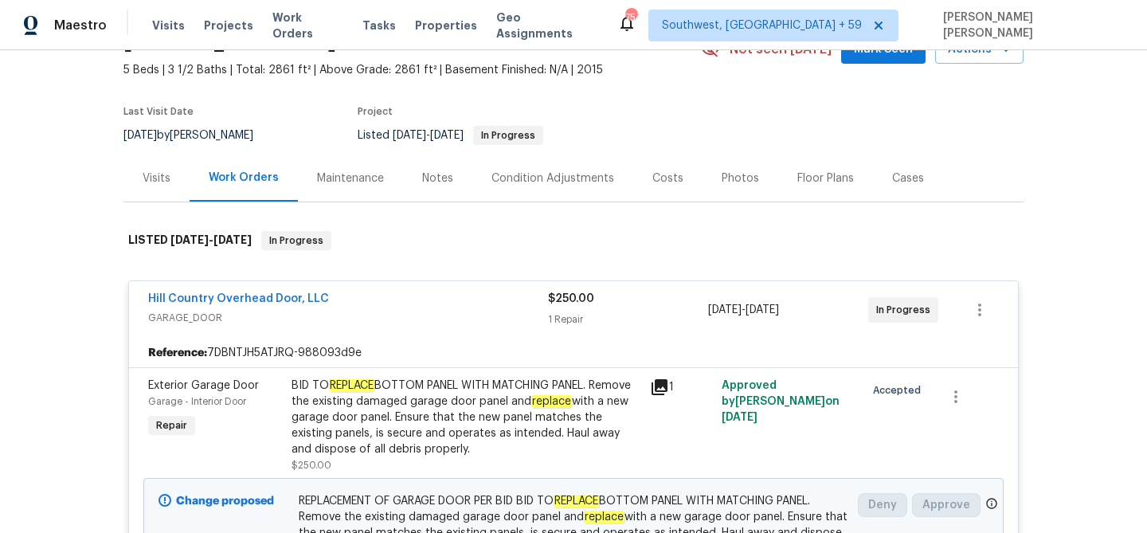
scroll to position [66, 0]
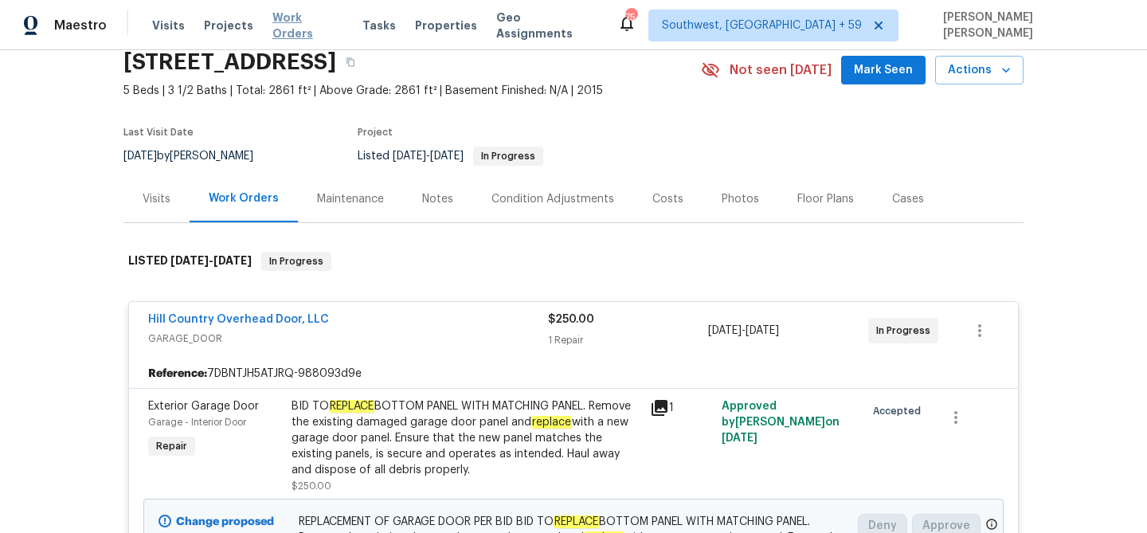
click at [308, 25] on span "Work Orders" at bounding box center [307, 26] width 71 height 32
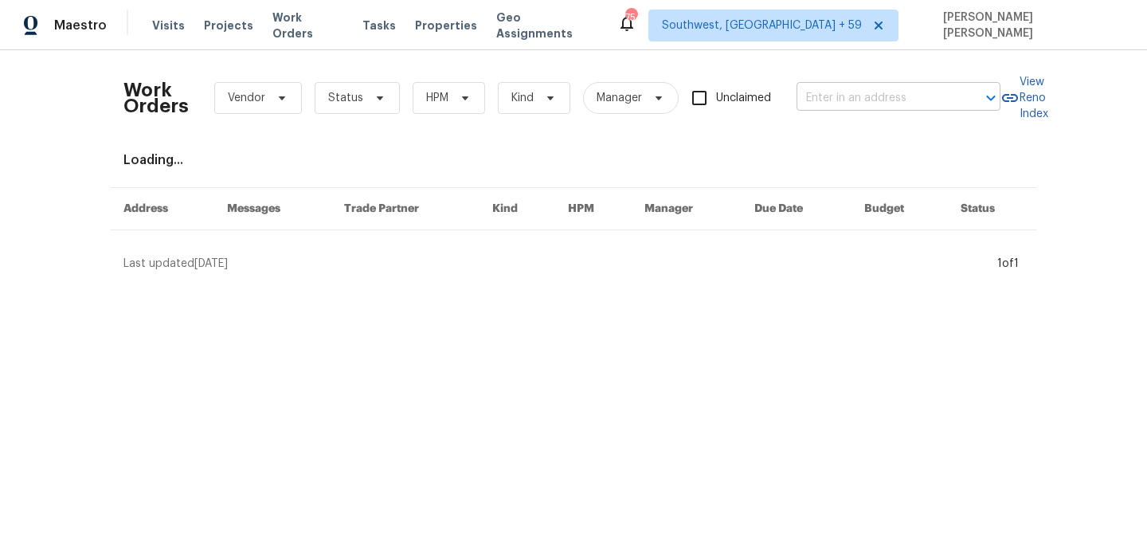
click at [844, 93] on input "text" at bounding box center [876, 98] width 159 height 25
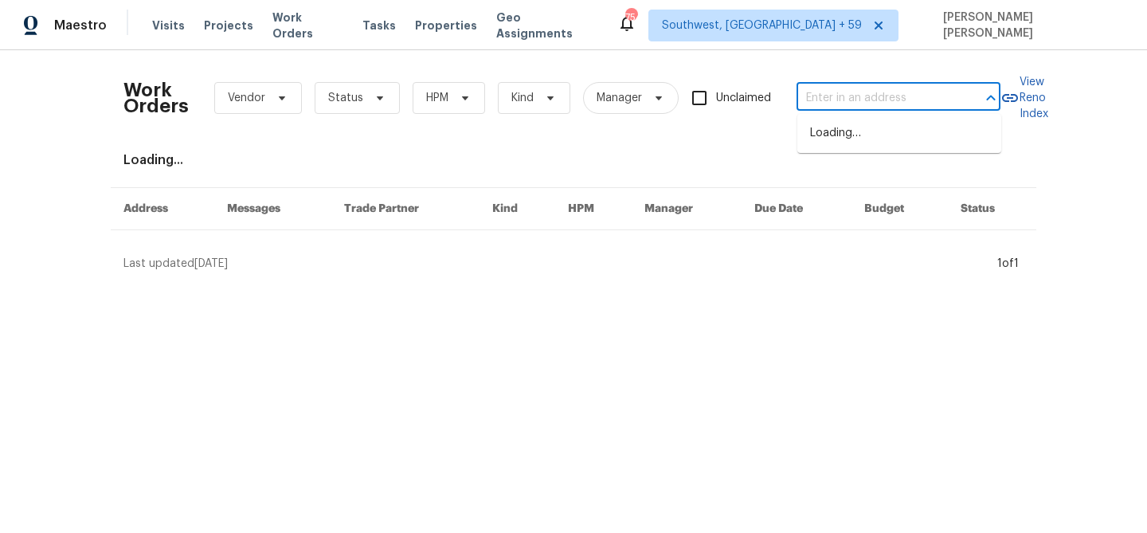
paste input "[STREET_ADDRESS]"
type input "[STREET_ADDRESS]"
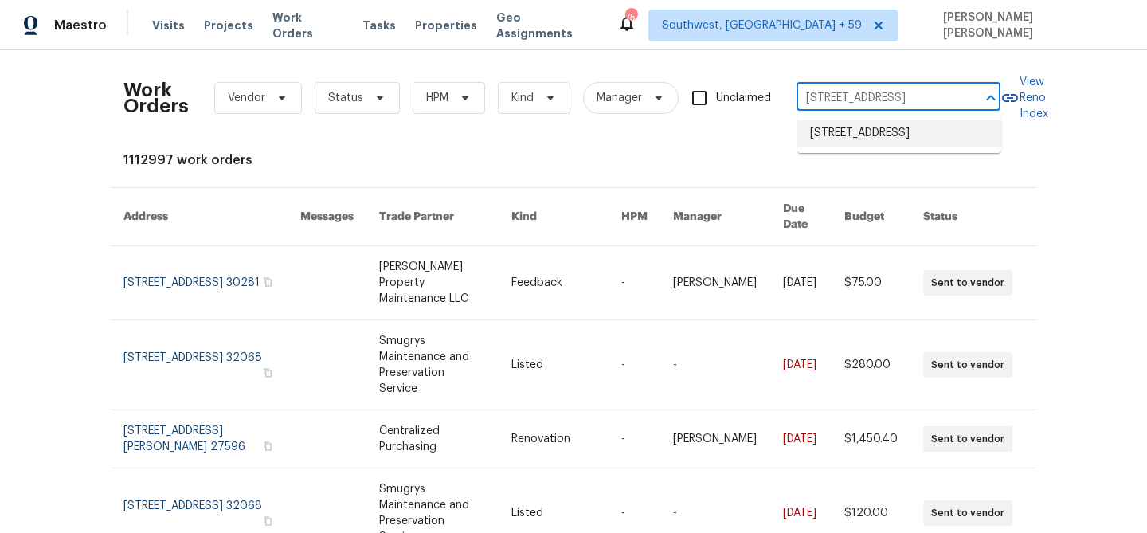
click at [870, 124] on li "[STREET_ADDRESS]" at bounding box center [899, 133] width 204 height 26
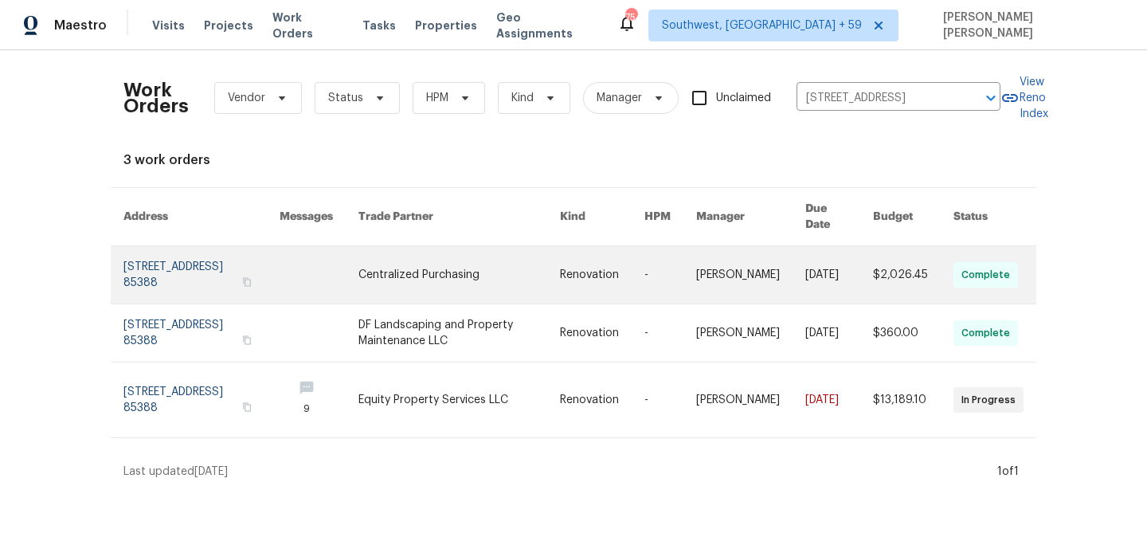
click at [840, 257] on link at bounding box center [839, 274] width 68 height 57
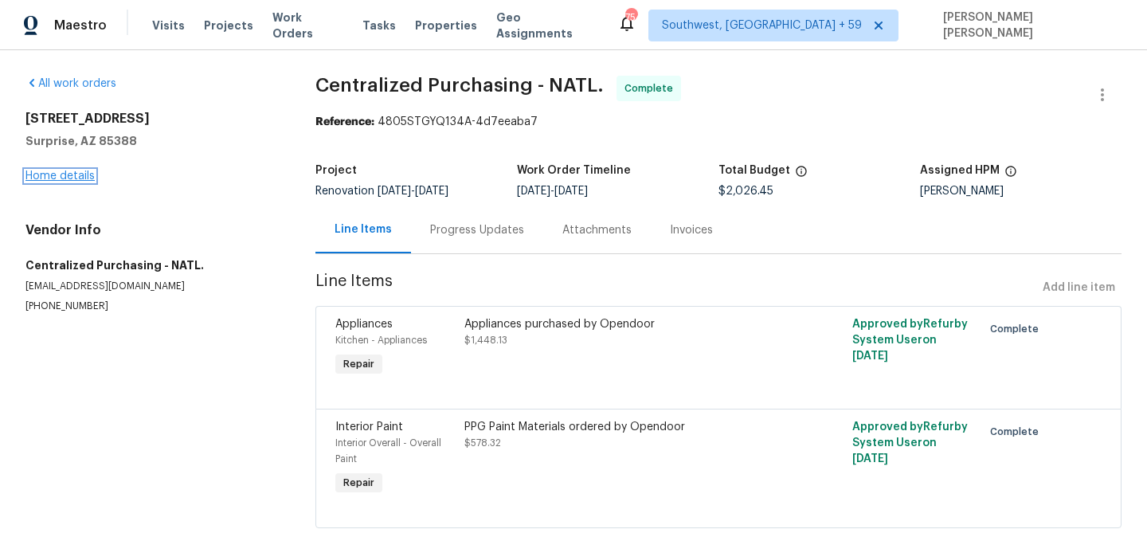
click at [84, 178] on link "Home details" at bounding box center [59, 175] width 69 height 11
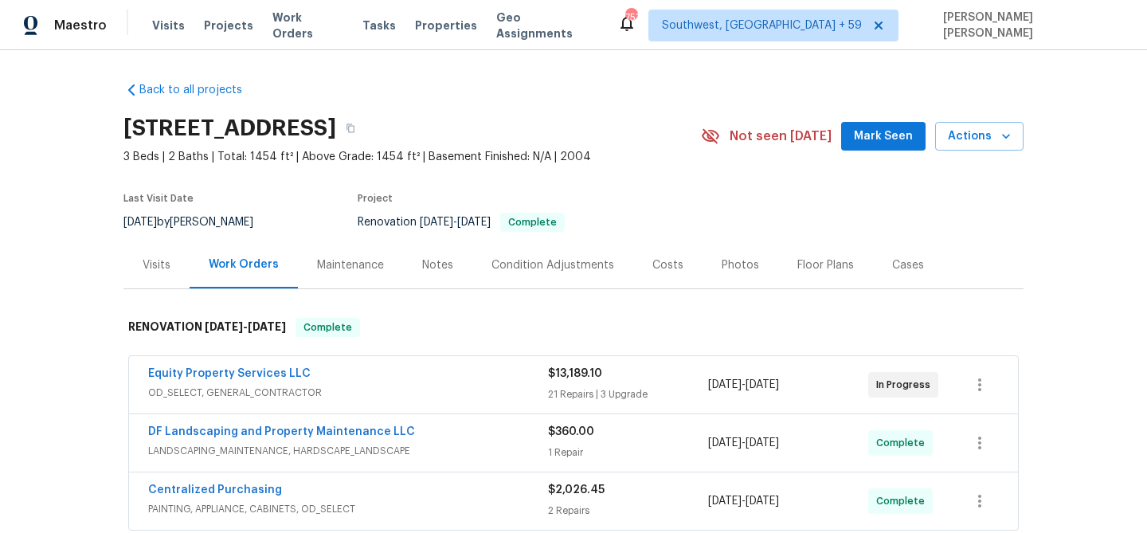
click at [149, 264] on div "Visits" at bounding box center [157, 265] width 28 height 16
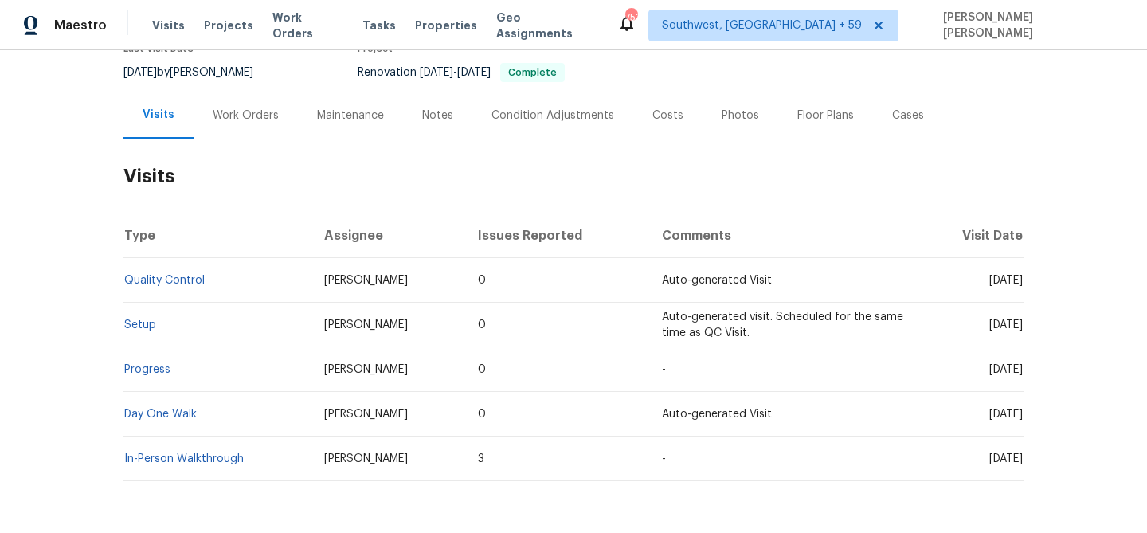
scroll to position [159, 0]
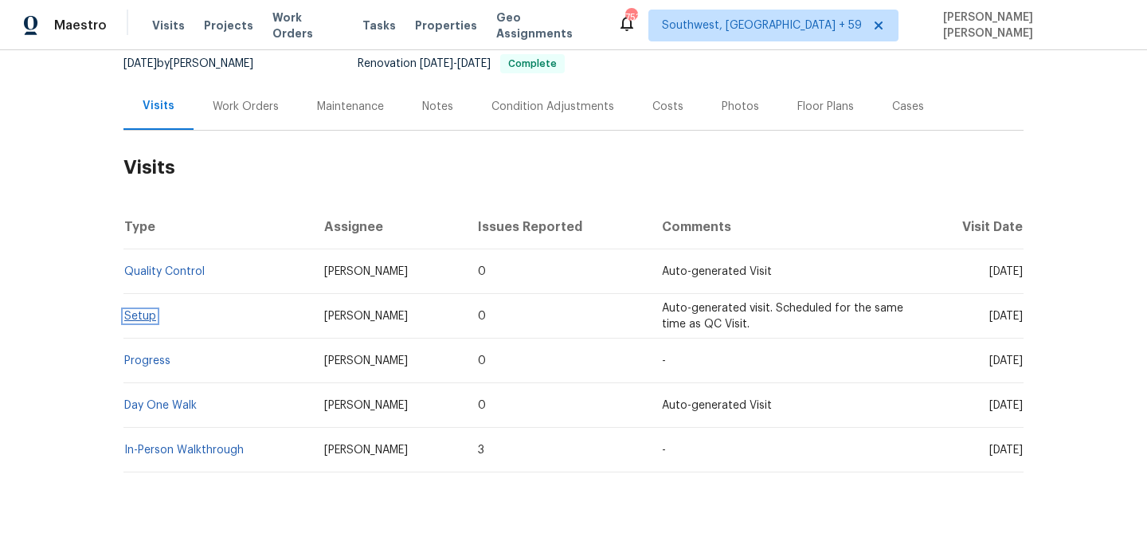
click at [145, 315] on link "Setup" at bounding box center [140, 316] width 32 height 11
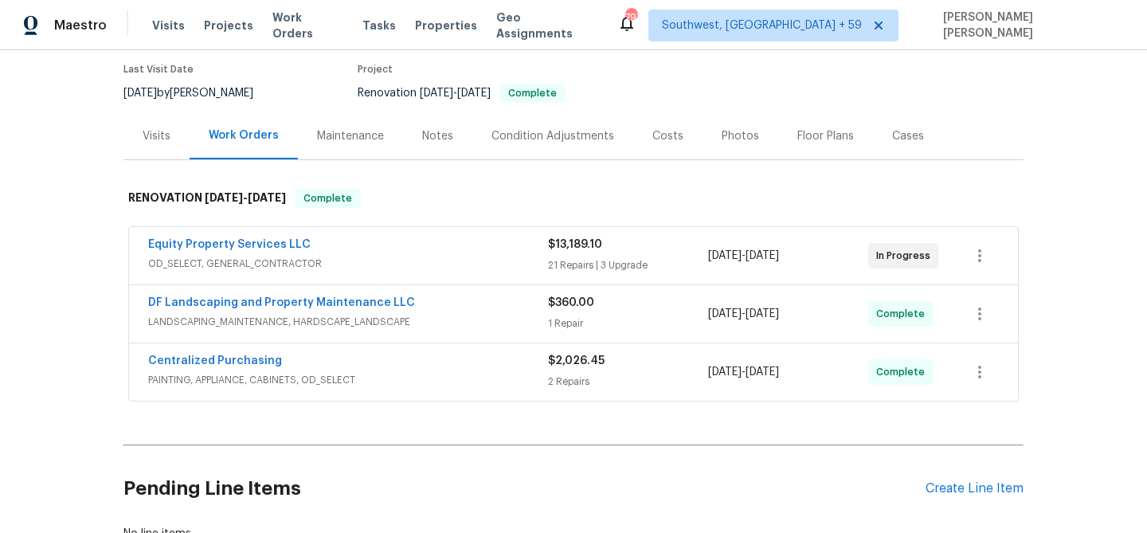
scroll to position [246, 0]
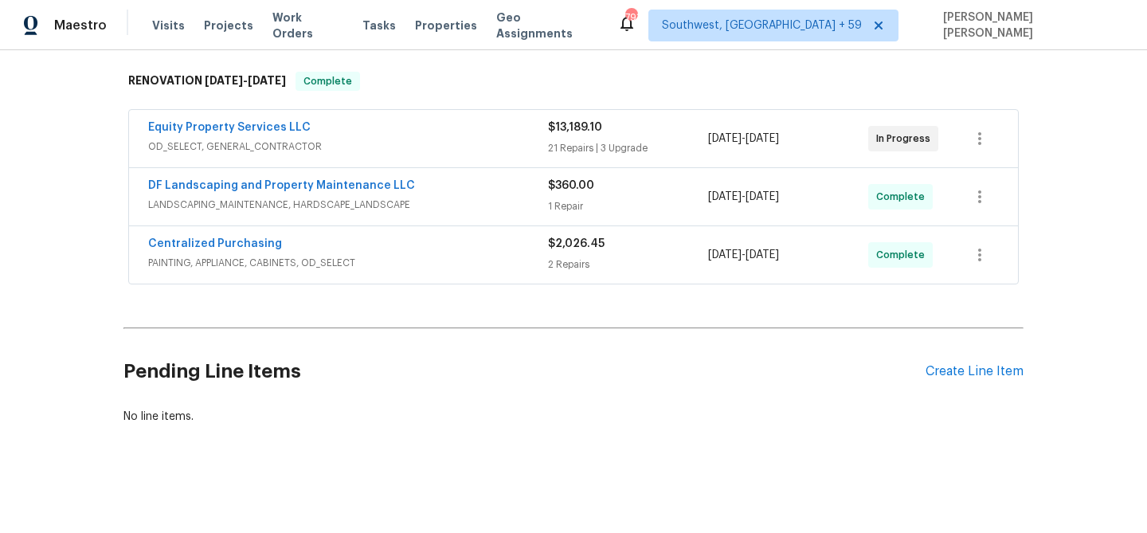
click at [401, 259] on span "PAINTING, APPLIANCE, CABINETS, OD_SELECT" at bounding box center [348, 263] width 400 height 16
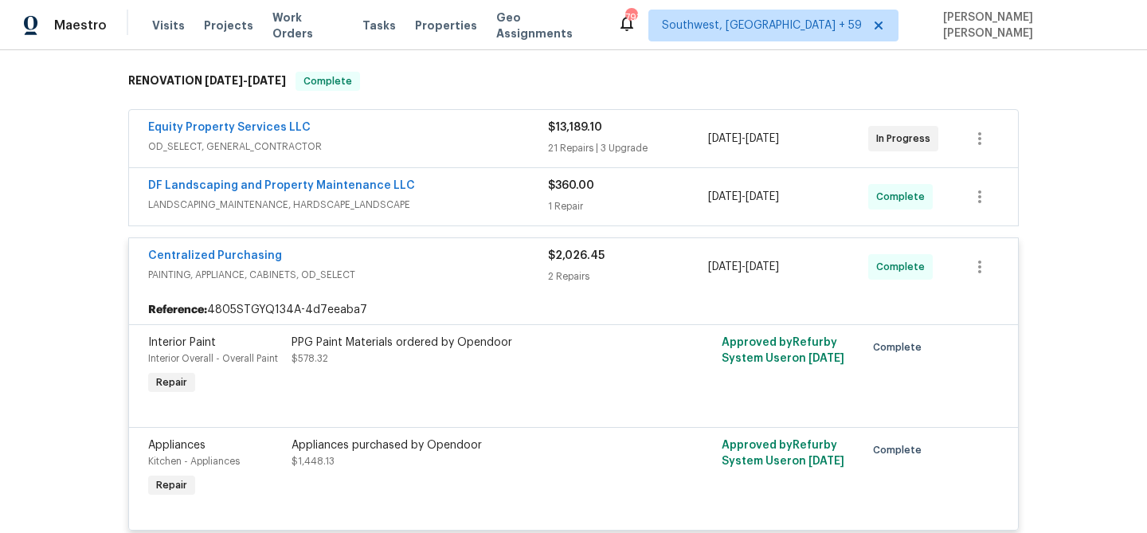
click at [461, 186] on div "DF Landscaping and Property Maintenance LLC" at bounding box center [348, 187] width 400 height 19
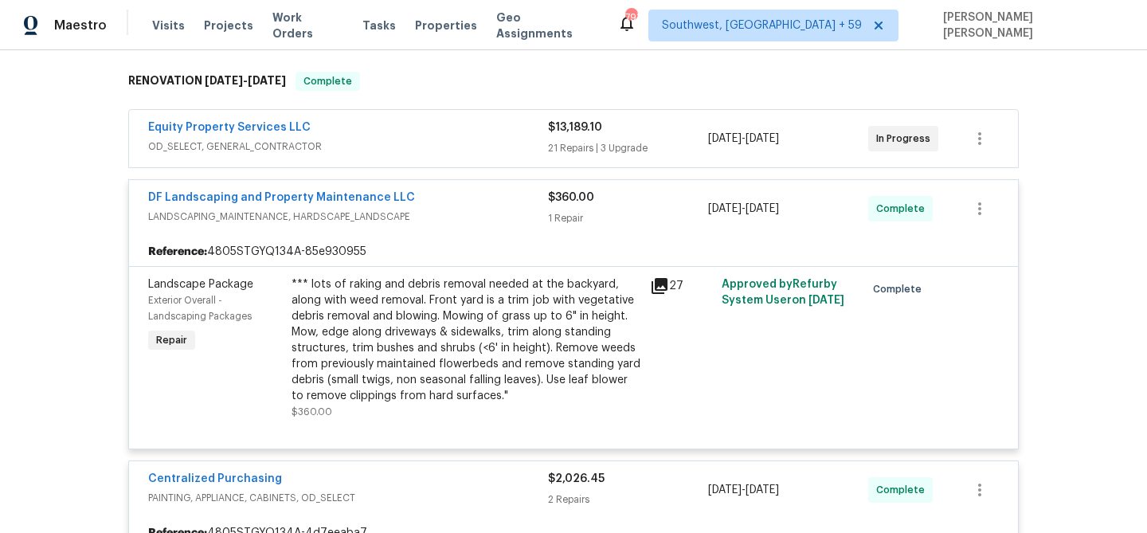
click at [475, 151] on span "OD_SELECT, GENERAL_CONTRACTOR" at bounding box center [348, 147] width 400 height 16
